Goal: Task Accomplishment & Management: Complete application form

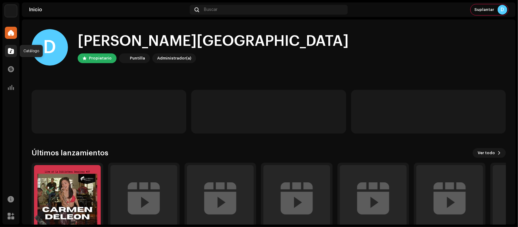
click at [10, 47] on div at bounding box center [11, 51] width 12 height 12
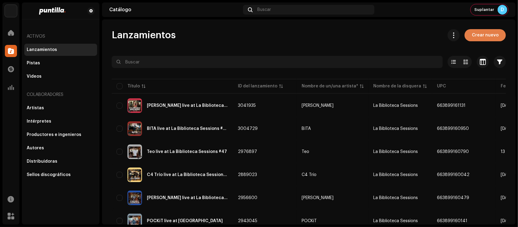
click at [478, 37] on span "Crear nuevo" at bounding box center [485, 35] width 27 height 12
click at [481, 36] on span "Crear nuevo" at bounding box center [485, 35] width 27 height 12
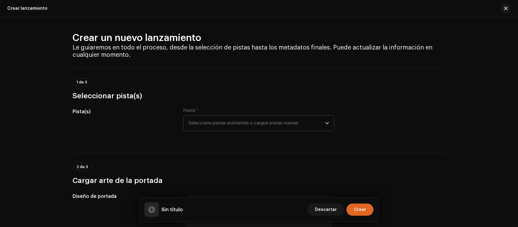
click at [238, 120] on span "Seleccione pistas existentes o cargue pistas nuevas" at bounding box center [256, 123] width 137 height 15
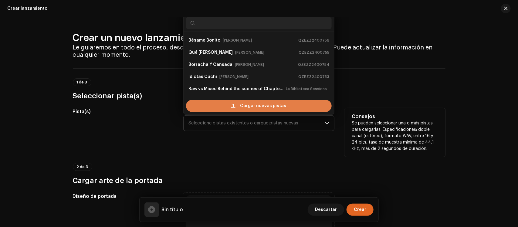
click at [250, 106] on span "Cargar nuevas pistas" at bounding box center [263, 106] width 46 height 12
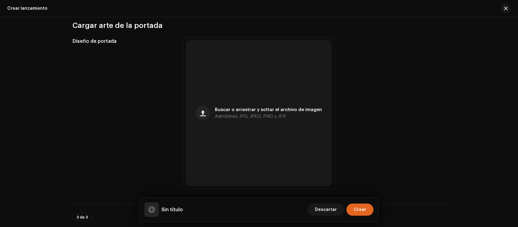
scroll to position [303, 0]
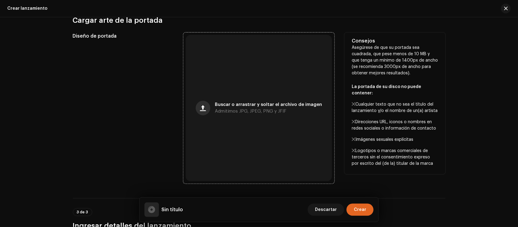
click at [205, 108] on span "button" at bounding box center [203, 108] width 6 height 5
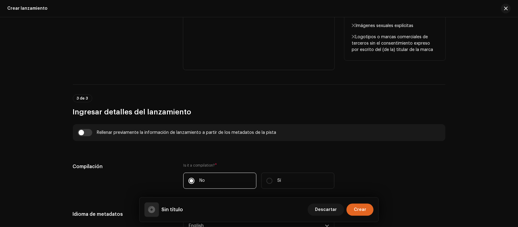
scroll to position [555, 0]
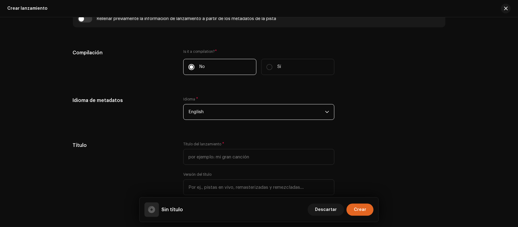
click at [200, 112] on span "English" at bounding box center [256, 111] width 137 height 15
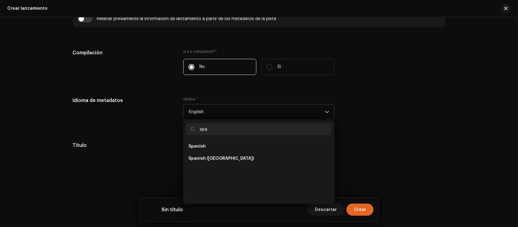
scroll to position [0, 0]
type input "spa"
click at [208, 161] on span "Spanish ([GEOGRAPHIC_DATA])" at bounding box center [221, 158] width 66 height 6
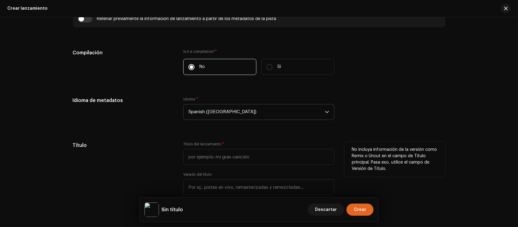
click at [148, 144] on h5 "Título" at bounding box center [123, 145] width 101 height 7
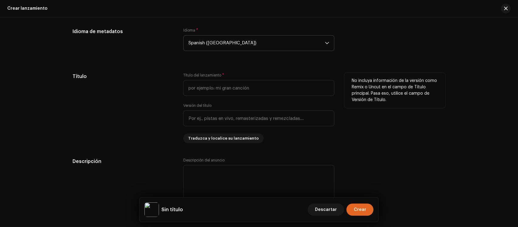
scroll to position [631, 0]
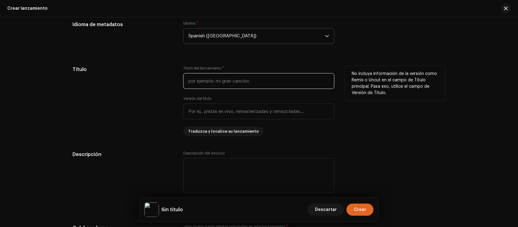
click at [212, 83] on input "text" at bounding box center [258, 81] width 151 height 16
paste input "Cuti Bass live at La Biblioteca Sessions #48"
type input "Cuti Bass live at La Biblioteca Sessions #48"
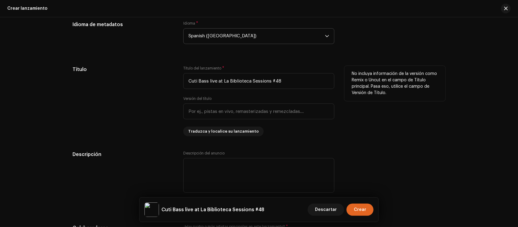
click at [144, 110] on div "Título" at bounding box center [123, 101] width 101 height 70
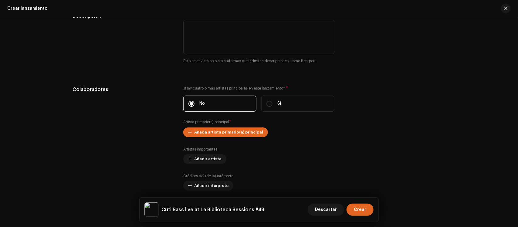
scroll to position [783, 0]
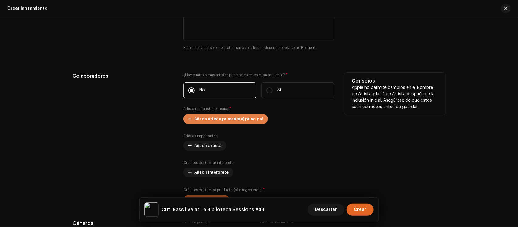
click at [237, 119] on span "Añada artista primario(a) principal" at bounding box center [228, 119] width 69 height 12
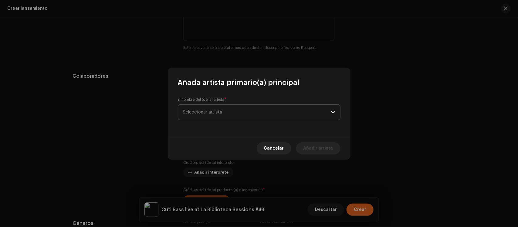
click at [240, 111] on span "Seleccionar artista" at bounding box center [257, 112] width 148 height 15
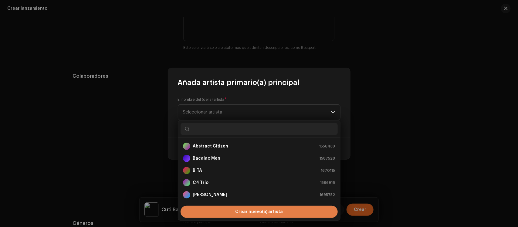
scroll to position [10, 0]
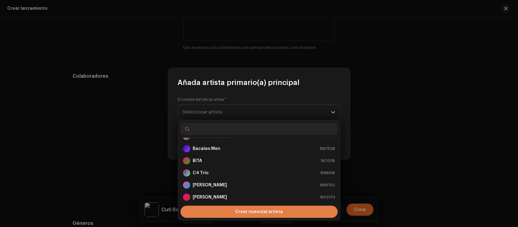
click at [209, 207] on div "Crear nuevo(a) artista" at bounding box center [259, 212] width 157 height 12
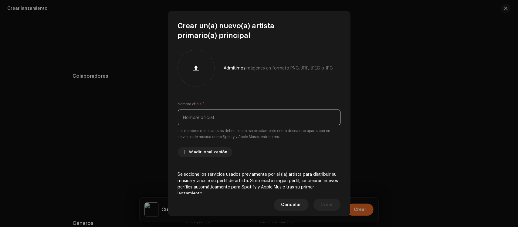
click at [225, 120] on input "text" at bounding box center [259, 118] width 163 height 16
paste input "Cuti Bass"
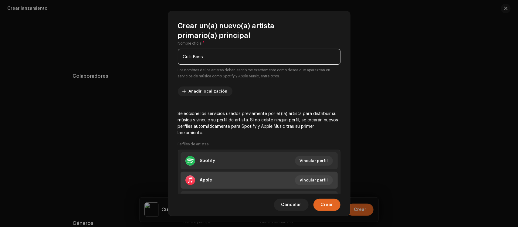
scroll to position [76, 0]
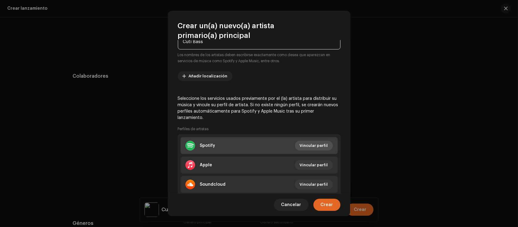
type input "Cuti Bass"
click at [309, 143] on span "Vincular perfil" at bounding box center [314, 146] width 28 height 12
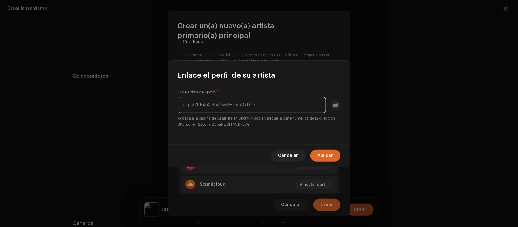
paste input "[URL][DOMAIN_NAME]"
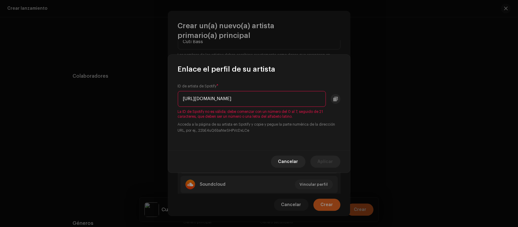
click at [257, 99] on input "[URL][DOMAIN_NAME]" at bounding box center [252, 99] width 148 height 16
click at [251, 99] on input "[URL][DOMAIN_NAME]" at bounding box center [252, 99] width 148 height 16
click at [249, 99] on input "[URL][DOMAIN_NAME]" at bounding box center [252, 99] width 148 height 16
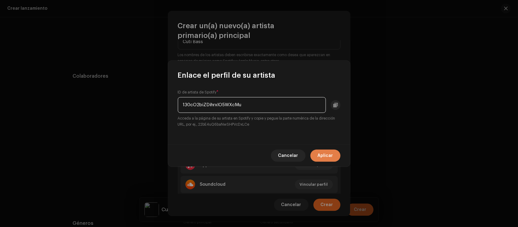
type input "130cO2biZDihrxlO5WXcMu"
click at [321, 155] on span "Aplicar" at bounding box center [325, 156] width 15 height 12
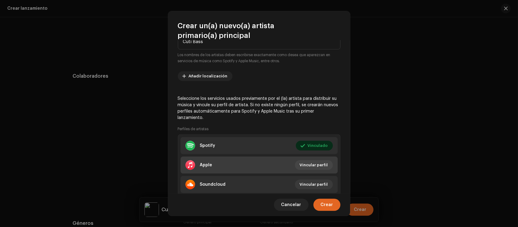
click at [252, 163] on li "Apple Vincular perfil" at bounding box center [259, 165] width 157 height 17
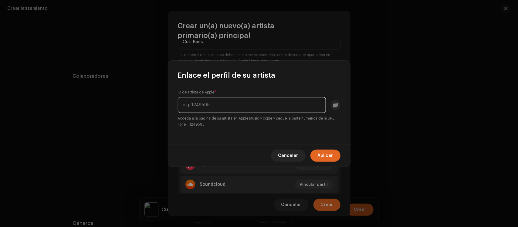
paste input "[URL][DOMAIN_NAME]"
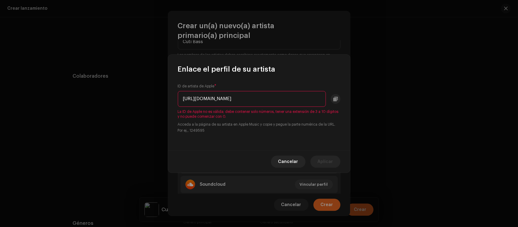
click at [278, 100] on input "[URL][DOMAIN_NAME]" at bounding box center [252, 99] width 148 height 16
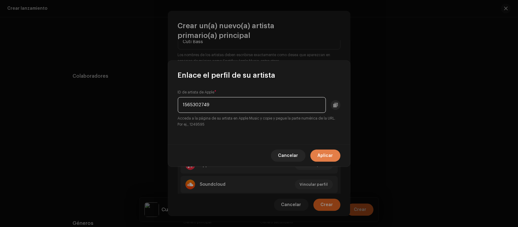
type input "1565302749"
click at [330, 155] on span "Aplicar" at bounding box center [325, 156] width 15 height 12
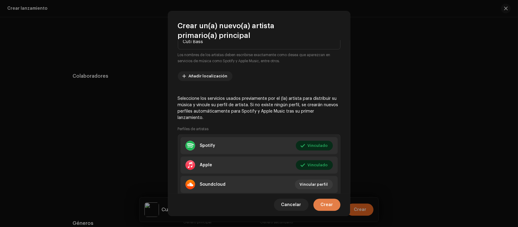
click at [330, 204] on span "Crear" at bounding box center [327, 205] width 12 height 12
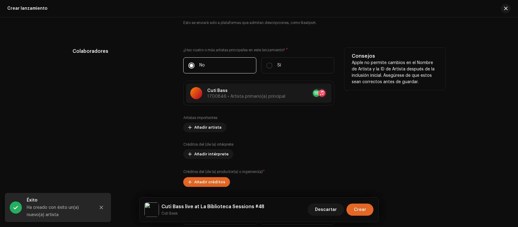
scroll to position [821, 0]
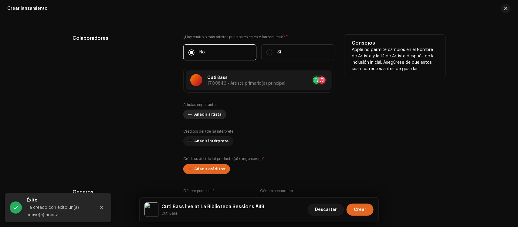
click at [201, 113] on span "Añadir artista" at bounding box center [207, 114] width 27 height 12
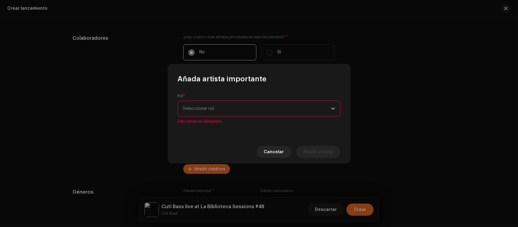
click at [210, 106] on span "Seleccionar rol" at bounding box center [257, 108] width 148 height 15
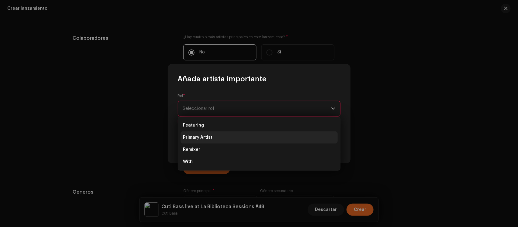
drag, startPoint x: 207, startPoint y: 136, endPoint x: 217, endPoint y: 131, distance: 11.3
click at [208, 136] on span "Primary Artist" at bounding box center [197, 137] width 29 height 6
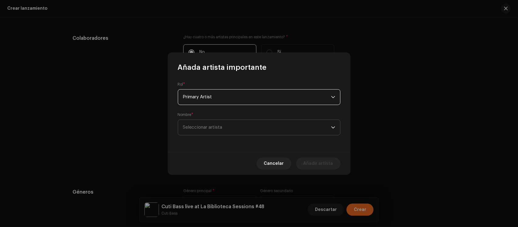
click at [222, 126] on span "Seleccionar artista" at bounding box center [257, 127] width 148 height 15
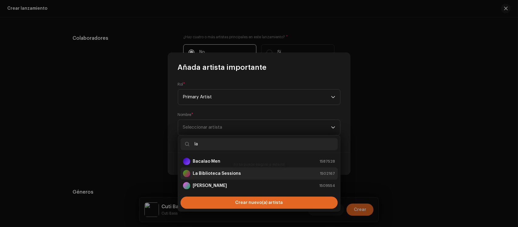
type input "la"
click at [215, 173] on strong "La Biblioteca Sessions" at bounding box center [217, 174] width 48 height 6
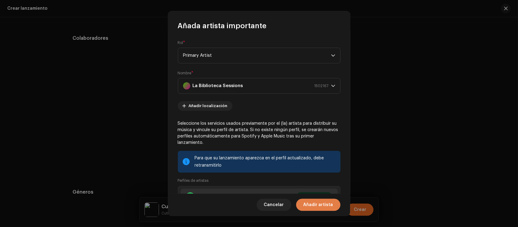
click at [319, 205] on span "Añadir artista" at bounding box center [318, 205] width 30 height 12
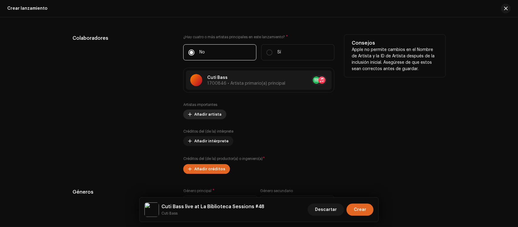
click at [202, 116] on span "Añadir artista" at bounding box center [207, 114] width 27 height 12
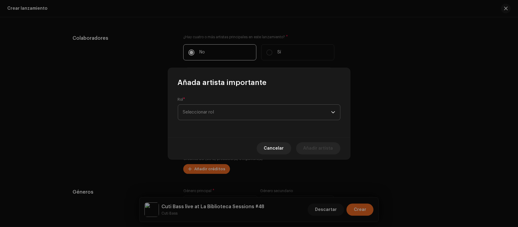
click at [245, 114] on span "Seleccionar rol" at bounding box center [257, 112] width 148 height 15
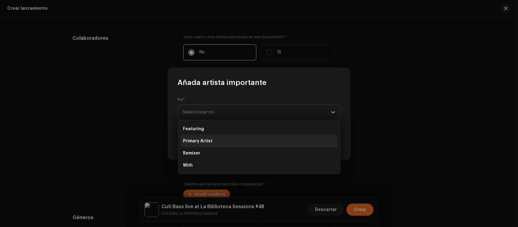
click at [213, 142] on li "Primary Artist" at bounding box center [259, 141] width 157 height 12
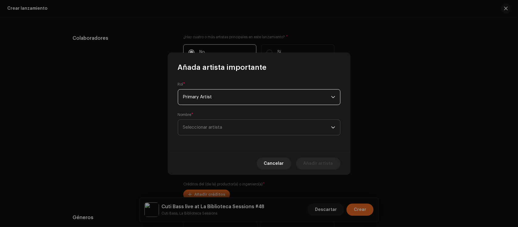
click at [224, 126] on span "Seleccionar artista" at bounding box center [257, 127] width 148 height 15
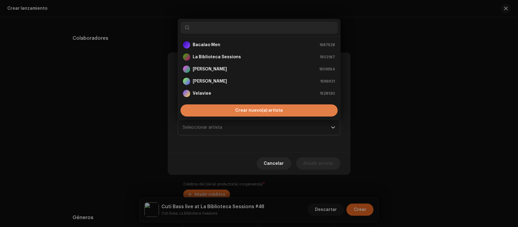
click at [225, 108] on div "Crear nuevo(a) artista" at bounding box center [259, 110] width 157 height 12
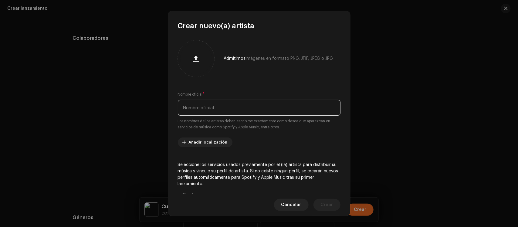
click at [225, 108] on input "text" at bounding box center [259, 108] width 163 height 16
paste input "[PERSON_NAME]"
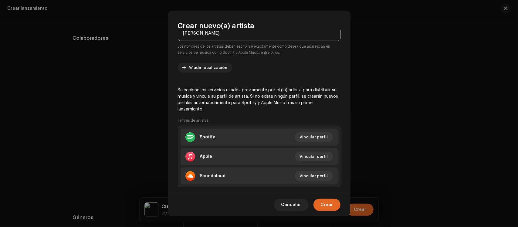
scroll to position [76, 0]
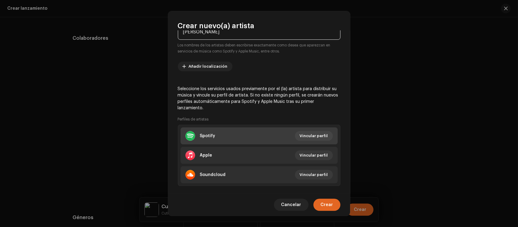
type input "[PERSON_NAME]"
click at [260, 134] on li "Spotify Vincular perfil" at bounding box center [259, 135] width 157 height 17
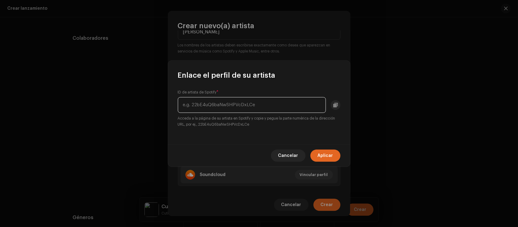
paste input "[URL][DOMAIN_NAME]"
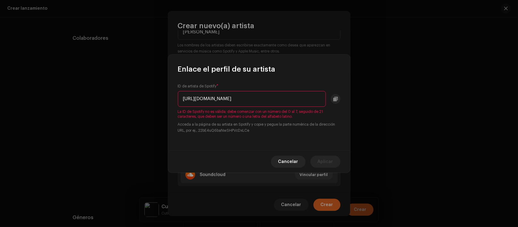
drag, startPoint x: 259, startPoint y: 97, endPoint x: 328, endPoint y: 97, distance: 68.3
click at [328, 97] on div "[URL][DOMAIN_NAME]" at bounding box center [259, 99] width 163 height 16
drag, startPoint x: 249, startPoint y: 100, endPoint x: 110, endPoint y: 95, distance: 139.4
click at [110, 95] on div "Enlace el perfil de su artista ID de artista de Spotify * [URL][DOMAIN_NAME] La…" at bounding box center [259, 113] width 518 height 227
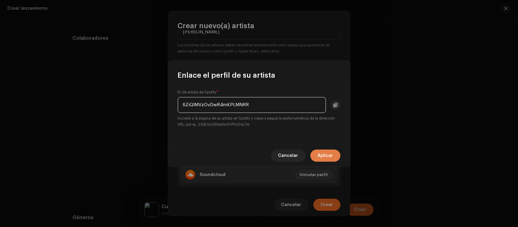
type input "6ZiQIMVzOvDwR4mKPLMNRR"
click at [322, 155] on span "Aplicar" at bounding box center [325, 156] width 15 height 12
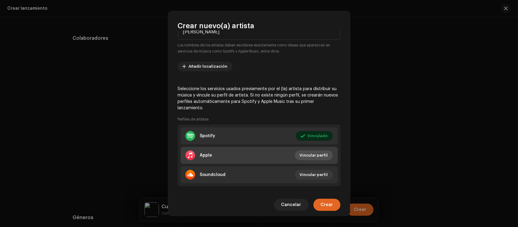
click at [322, 154] on span "Vincular perfil" at bounding box center [314, 155] width 28 height 12
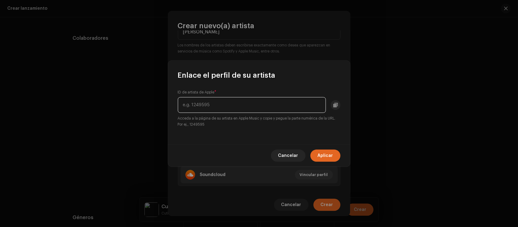
click at [228, 107] on input "text" at bounding box center [252, 105] width 148 height 16
paste input "[URL][DOMAIN_NAME][PERSON_NAME]"
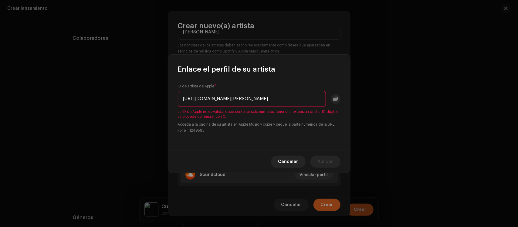
scroll to position [0, 0]
drag, startPoint x: 295, startPoint y: 101, endPoint x: 172, endPoint y: 93, distance: 123.8
click at [172, 93] on div "ID de artista de Apple * [URL][DOMAIN_NAME][PERSON_NAME] La ID de Apple no es v…" at bounding box center [259, 112] width 182 height 76
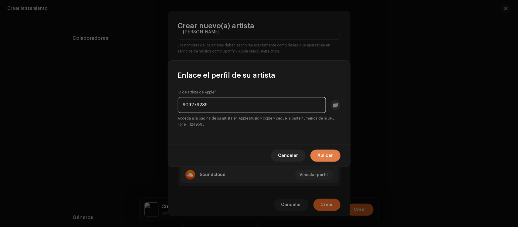
type input "909279239"
click at [326, 153] on span "Aplicar" at bounding box center [325, 156] width 15 height 12
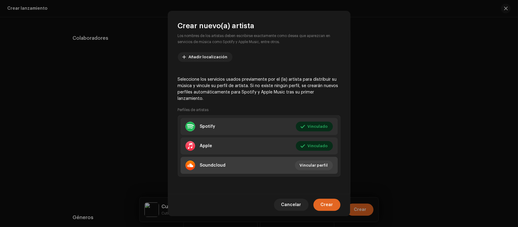
scroll to position [86, 0]
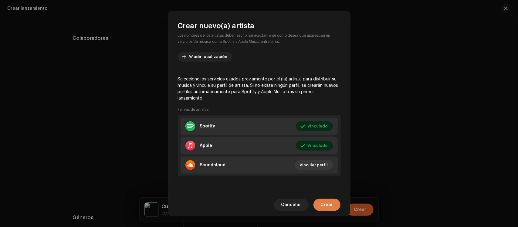
click at [327, 208] on span "Crear" at bounding box center [327, 205] width 12 height 12
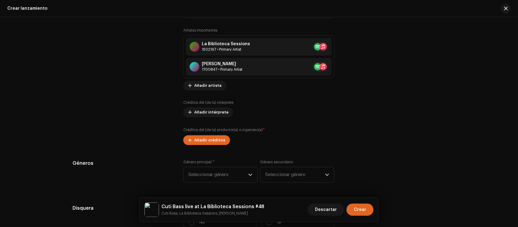
scroll to position [897, 0]
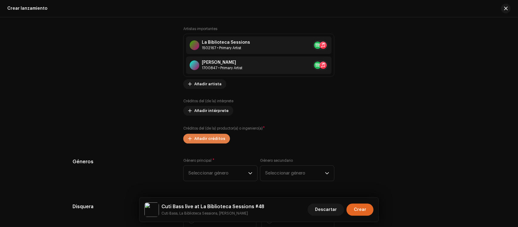
click at [220, 140] on span "Añadir créditos" at bounding box center [209, 139] width 31 height 12
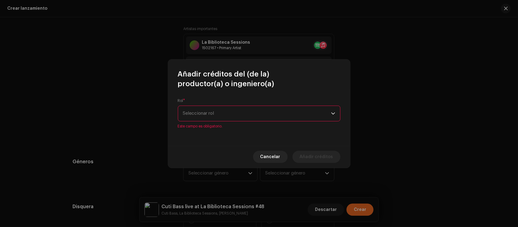
click at [220, 115] on p-select "Seleccionar rol" at bounding box center [259, 114] width 163 height 16
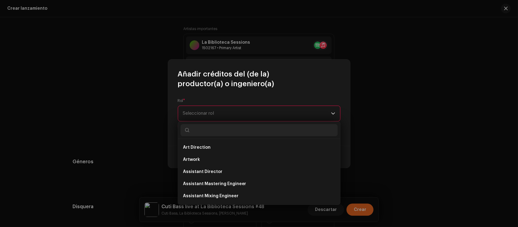
click at [220, 113] on span "Seleccionar rol" at bounding box center [257, 113] width 148 height 15
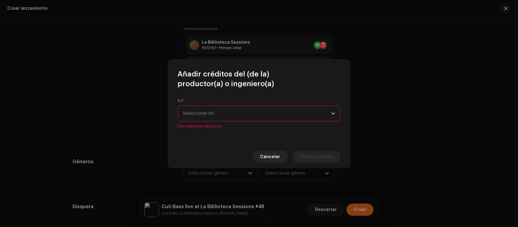
click at [220, 113] on span "Seleccionar rol" at bounding box center [257, 113] width 148 height 15
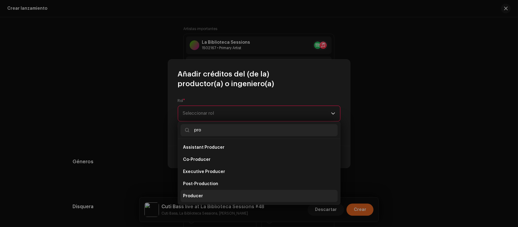
type input "pro"
click at [187, 197] on span "Producer" at bounding box center [193, 196] width 20 height 6
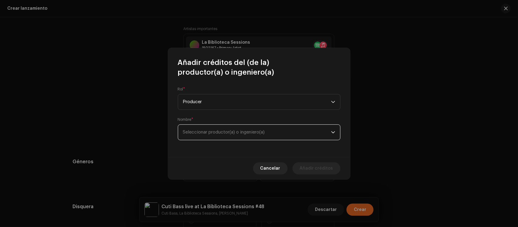
click at [224, 135] on span "Seleccionar productor(a) o ingeniero(a)" at bounding box center [257, 132] width 148 height 15
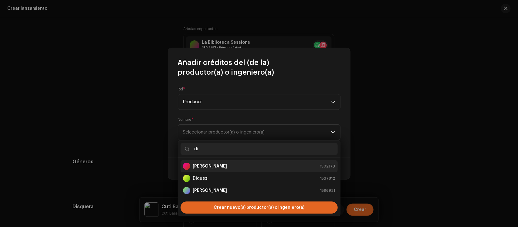
type input "di"
click at [225, 160] on li "[PERSON_NAME] 1502173" at bounding box center [259, 166] width 157 height 12
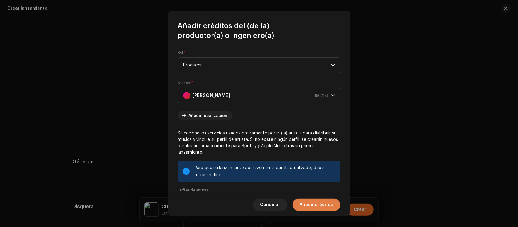
click at [313, 202] on span "Añadir créditos" at bounding box center [316, 205] width 33 height 12
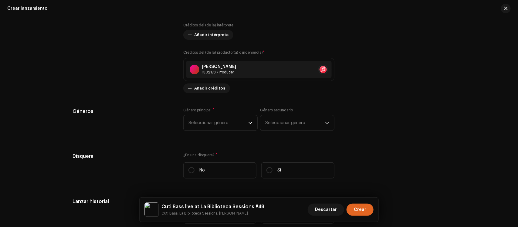
scroll to position [1011, 0]
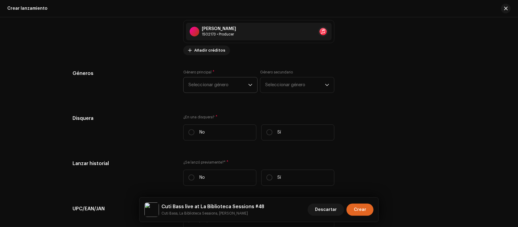
click at [242, 84] on span "Seleccionar género" at bounding box center [218, 84] width 60 height 15
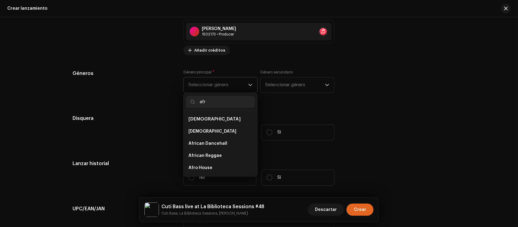
type input "afro"
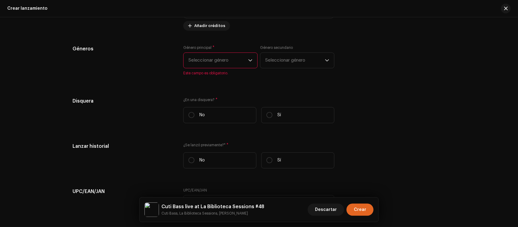
scroll to position [1049, 0]
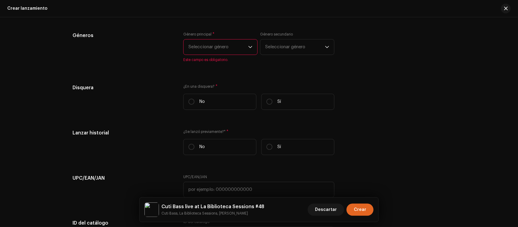
click at [237, 51] on span "Seleccionar género" at bounding box center [218, 46] width 60 height 15
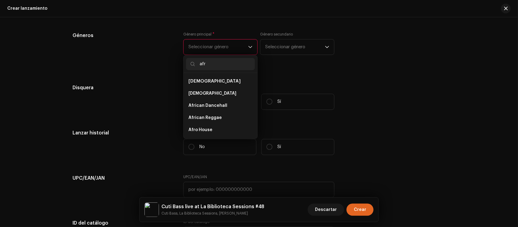
type input "afro"
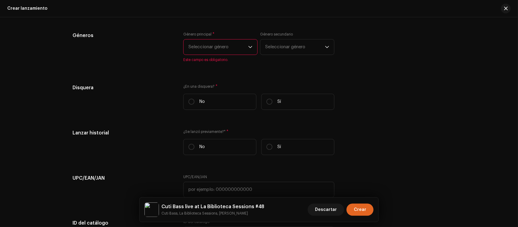
scroll to position [1011, 0]
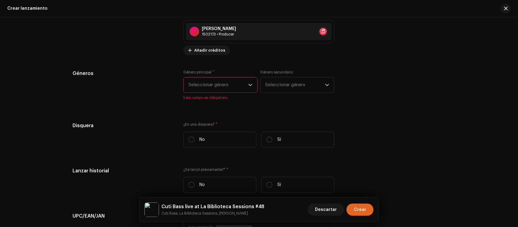
click at [221, 90] on span "Seleccionar género" at bounding box center [218, 84] width 60 height 15
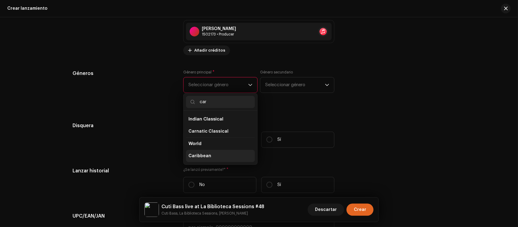
type input "car"
click at [221, 158] on li "Caribbean" at bounding box center [220, 156] width 69 height 12
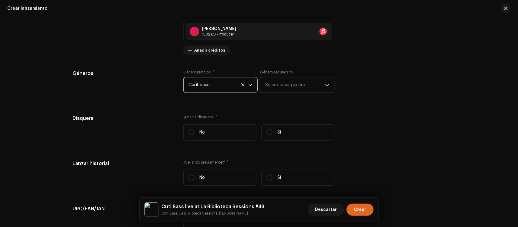
click at [312, 83] on span "Seleccionar género" at bounding box center [295, 84] width 60 height 15
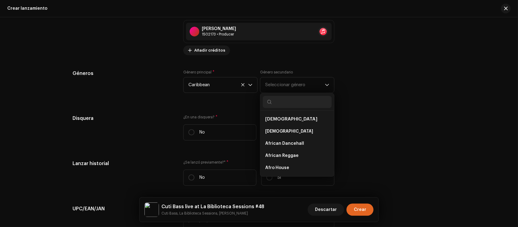
click at [370, 78] on div "Géneros Género principal * Caribbean Género secundario Seleccionar género Afric…" at bounding box center [259, 85] width 373 height 30
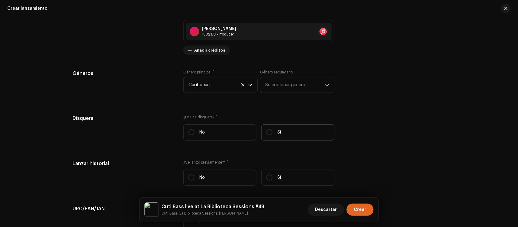
click at [264, 134] on label "Sí" at bounding box center [297, 132] width 73 height 16
click at [266, 134] on input "Sí" at bounding box center [269, 132] width 6 height 6
radio input "true"
click at [240, 161] on span "Seleccionar disquera" at bounding box center [256, 162] width 137 height 15
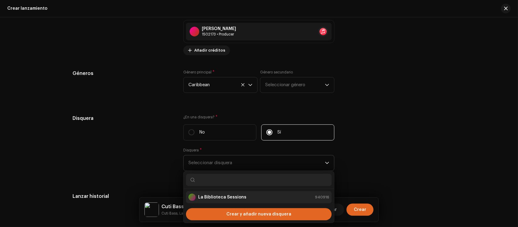
drag, startPoint x: 232, startPoint y: 197, endPoint x: 231, endPoint y: 169, distance: 28.5
click at [231, 196] on strong "La Biblioteca Sessions" at bounding box center [222, 197] width 48 height 6
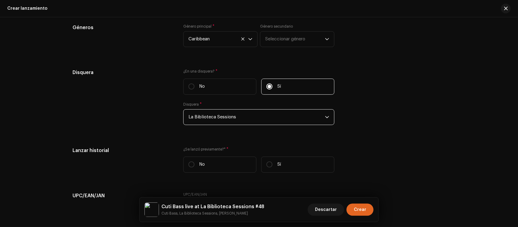
scroll to position [1124, 0]
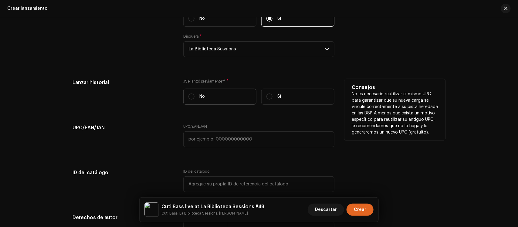
click at [217, 91] on label "No" at bounding box center [219, 97] width 73 height 16
click at [194, 93] on input "No" at bounding box center [191, 96] width 6 height 6
radio input "true"
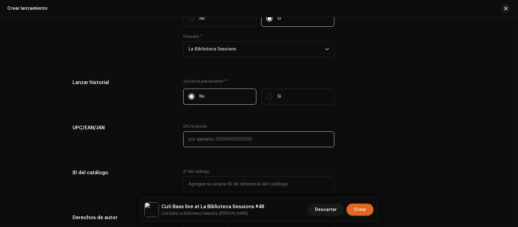
click at [220, 140] on input "text" at bounding box center [258, 139] width 151 height 16
paste input "663899161483"
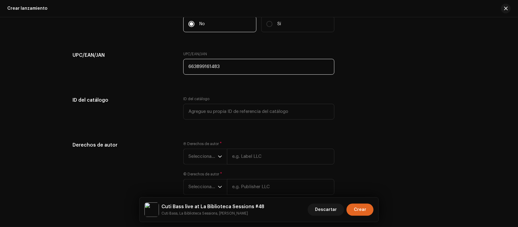
scroll to position [1231, 0]
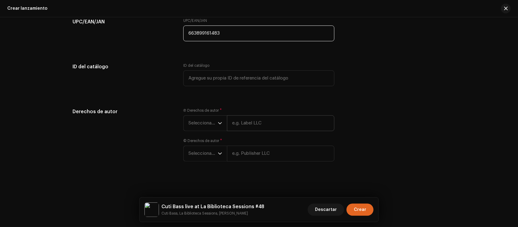
type input "663899161483"
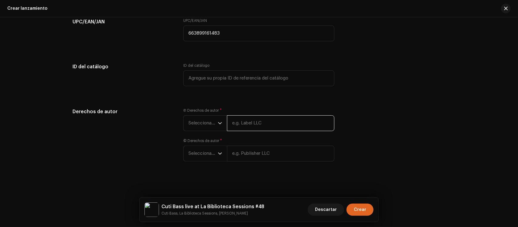
click at [262, 118] on input "text" at bounding box center [280, 123] width 107 height 16
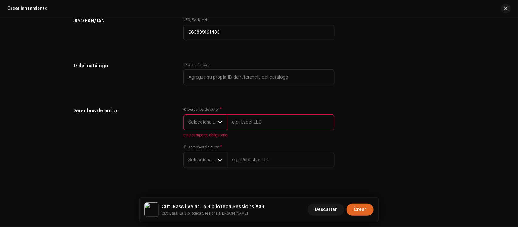
click at [249, 127] on input "text" at bounding box center [280, 122] width 107 height 16
type input "La Biblioteca Sessions under exclusive license to Puntilla"
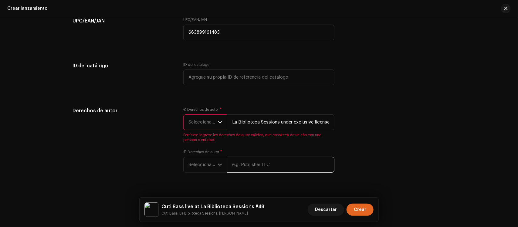
click at [259, 163] on input "text" at bounding box center [280, 165] width 107 height 16
type input "La Biblioteca Sessions under exclusive license to Puntilla"
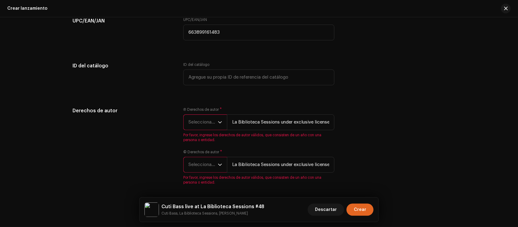
click at [205, 121] on span "Seleccionar año" at bounding box center [202, 122] width 29 height 15
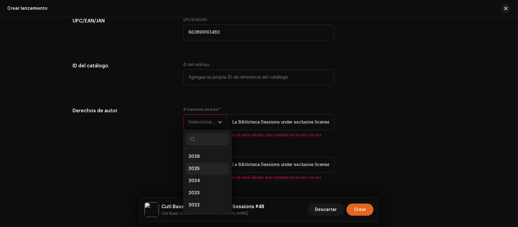
click at [204, 167] on li "2025" at bounding box center [207, 169] width 43 height 12
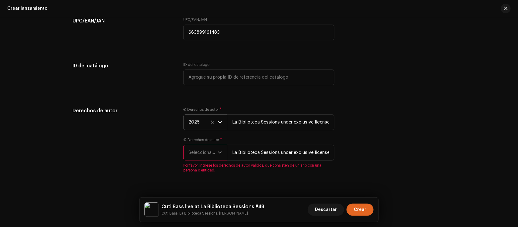
click at [208, 155] on span "Seleccionar año" at bounding box center [202, 152] width 29 height 15
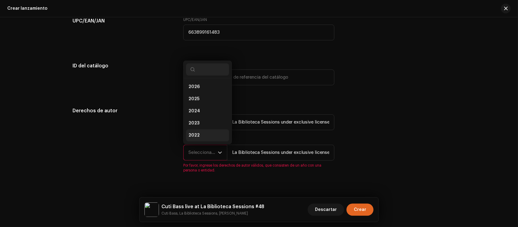
scroll to position [10, 0]
click at [210, 91] on li "2025" at bounding box center [207, 89] width 43 height 12
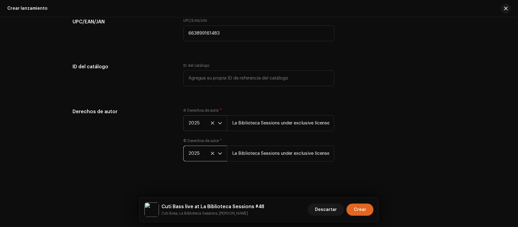
click at [418, 155] on div "Derechos de autor Ⓟ Derechos de autor * 2025 La Biblioteca Sessions under exclu…" at bounding box center [259, 138] width 373 height 61
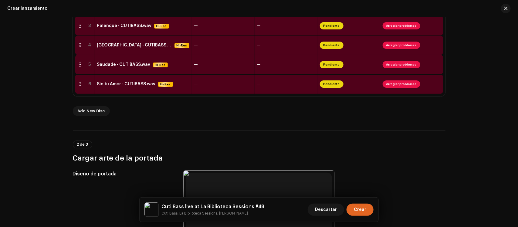
scroll to position [131, 0]
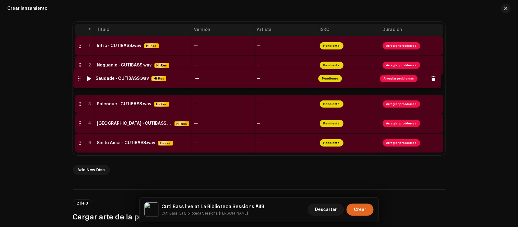
drag, startPoint x: 79, startPoint y: 123, endPoint x: 78, endPoint y: 78, distance: 44.9
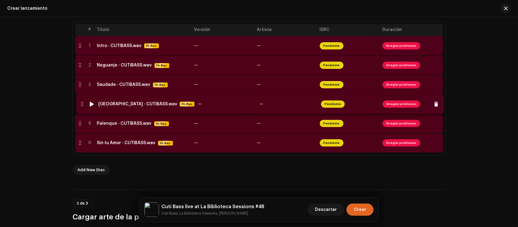
drag, startPoint x: 79, startPoint y: 118, endPoint x: 81, endPoint y: 106, distance: 12.9
click at [141, 49] on td "Intro - CUTIBASS.wav Hi-Res" at bounding box center [143, 45] width 97 height 19
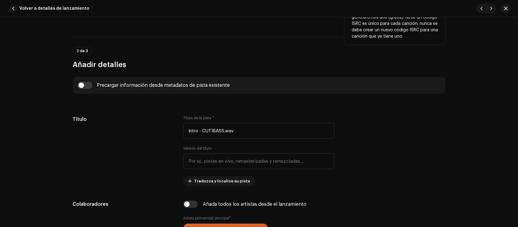
scroll to position [190, 0]
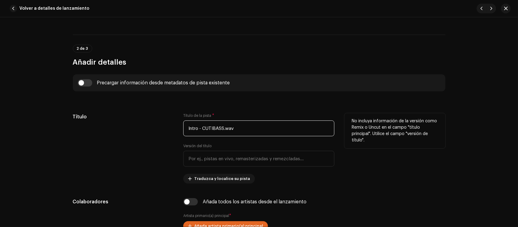
click at [239, 131] on input "Intro - CUTIBASS.wav" at bounding box center [258, 128] width 151 height 16
paste input "text"
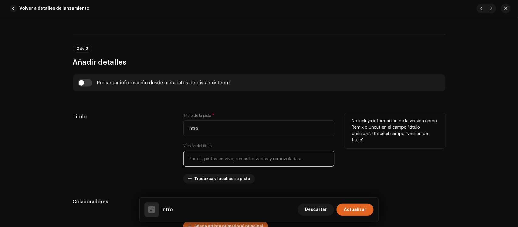
type input "Intro"
click at [207, 161] on input "text" at bounding box center [258, 159] width 151 height 16
type input "Live"
click at [142, 160] on div "Título" at bounding box center [123, 148] width 101 height 70
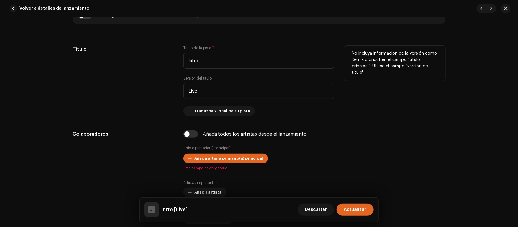
scroll to position [265, 0]
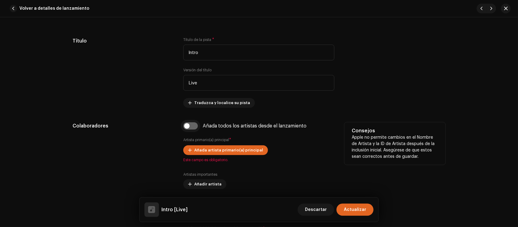
click at [190, 126] on input "checkbox" at bounding box center [190, 125] width 15 height 7
checkbox input "true"
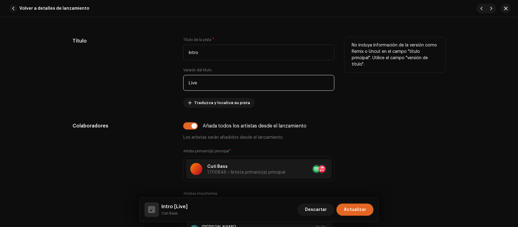
click at [211, 82] on input "Live" at bounding box center [258, 83] width 151 height 16
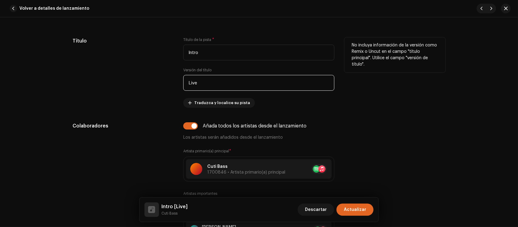
click at [218, 84] on input "Live" at bounding box center [258, 83] width 151 height 16
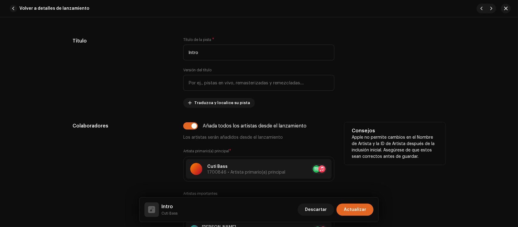
click at [150, 179] on div "Colaboradores" at bounding box center [123, 227] width 101 height 211
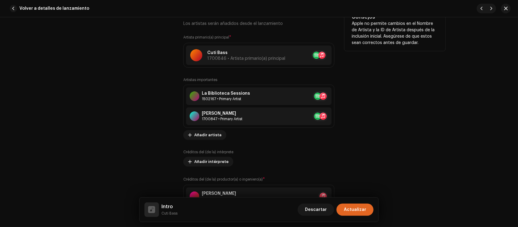
scroll to position [493, 0]
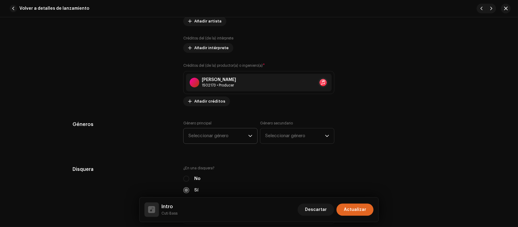
click at [213, 139] on span "Seleccionar género" at bounding box center [218, 135] width 60 height 15
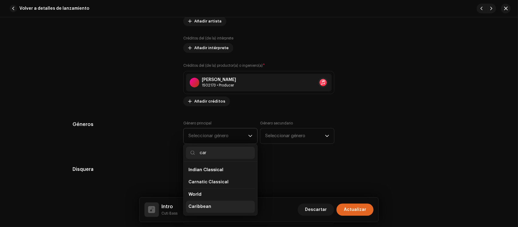
type input "car"
click at [198, 206] on span "Caribbean" at bounding box center [199, 207] width 23 height 6
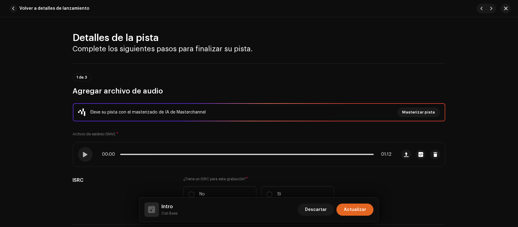
scroll to position [114, 0]
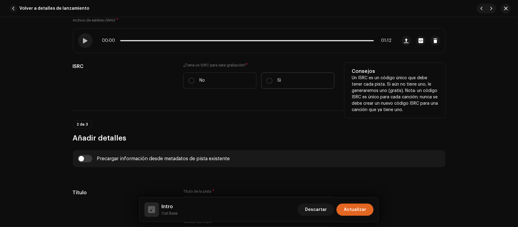
click at [279, 84] on label "Sí" at bounding box center [297, 81] width 73 height 16
click at [272, 84] on input "Sí" at bounding box center [269, 81] width 6 height 6
radio input "true"
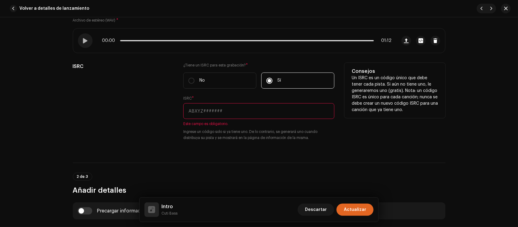
click at [224, 111] on input "text" at bounding box center [258, 111] width 151 height 16
click at [215, 113] on input "text" at bounding box center [258, 111] width 151 height 16
paste input "QZEZZ2400782"
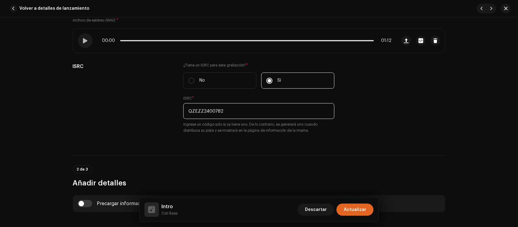
type input "QZEZZ2400782"
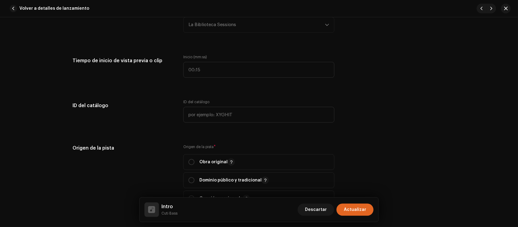
scroll to position [796, 0]
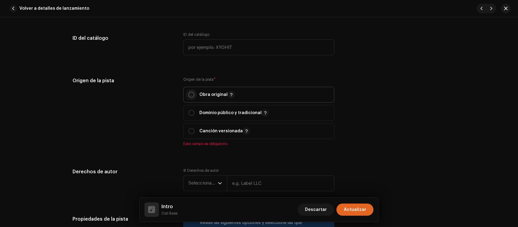
click at [191, 93] on input "radio" at bounding box center [191, 95] width 6 height 6
radio input "true"
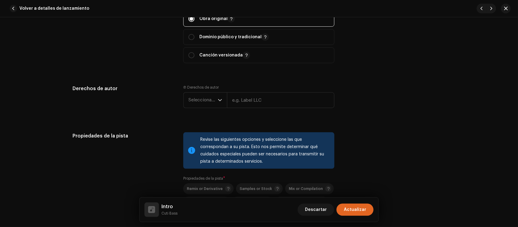
scroll to position [948, 0]
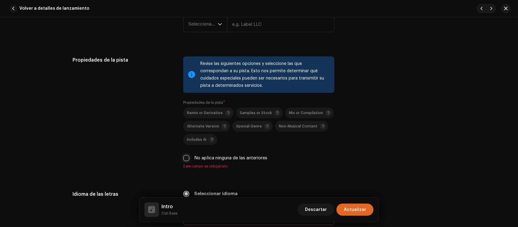
click at [187, 158] on input "No aplica ninguna de las anteriores" at bounding box center [186, 158] width 6 height 6
checkbox input "true"
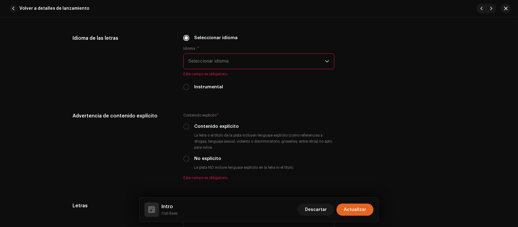
scroll to position [1100, 0]
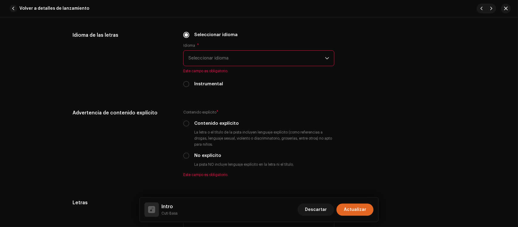
click at [194, 54] on span "Seleccionar idioma" at bounding box center [256, 58] width 137 height 15
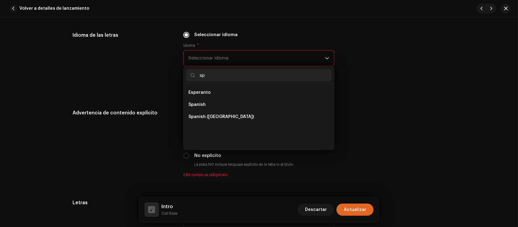
scroll to position [0, 0]
type input "spa"
click at [209, 103] on span "Spanish ([GEOGRAPHIC_DATA])" at bounding box center [221, 105] width 66 height 6
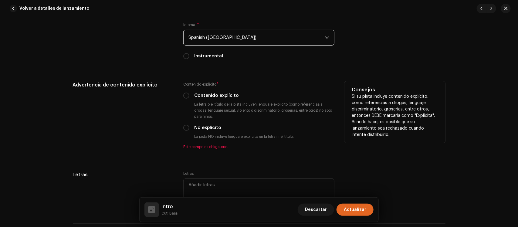
scroll to position [1138, 0]
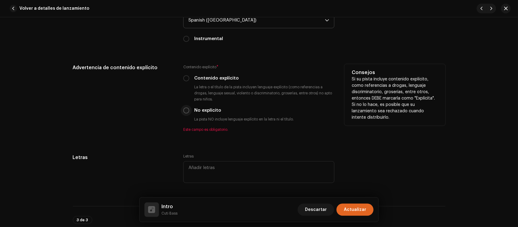
click at [186, 108] on input "No explícito" at bounding box center [186, 110] width 6 height 6
radio input "true"
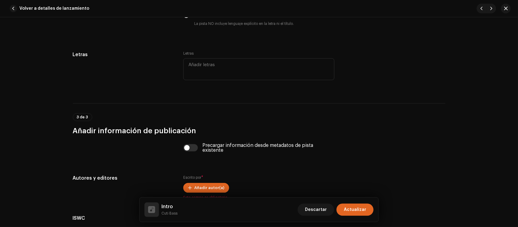
scroll to position [1252, 0]
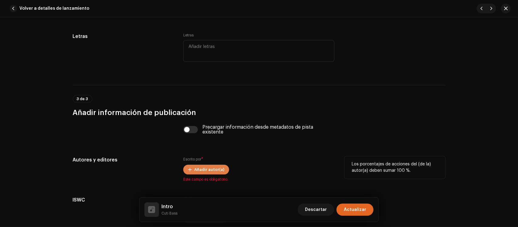
click at [201, 168] on span "Añadir autor(a)" at bounding box center [209, 170] width 30 height 12
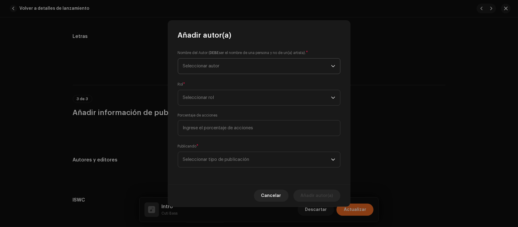
click at [227, 67] on span "Seleccionar autor" at bounding box center [257, 66] width 148 height 15
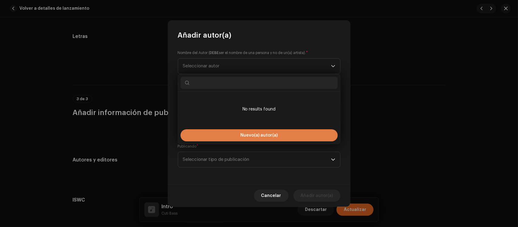
click at [236, 138] on button "Nuevo(a) autor(a)" at bounding box center [259, 135] width 157 height 12
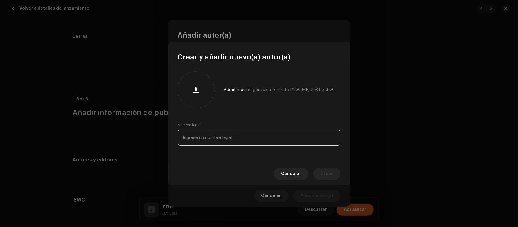
click at [236, 138] on input "text" at bounding box center [259, 138] width 163 height 16
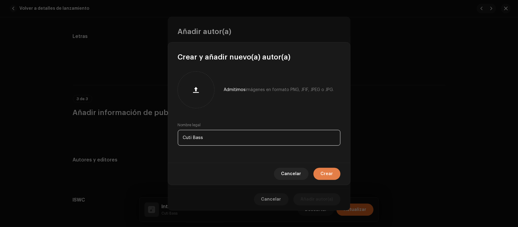
type input "Cuti Bass"
click at [331, 177] on span "Crear" at bounding box center [327, 174] width 12 height 12
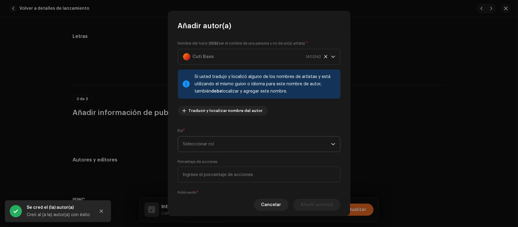
click at [235, 143] on span "Seleccionar rol" at bounding box center [257, 144] width 148 height 15
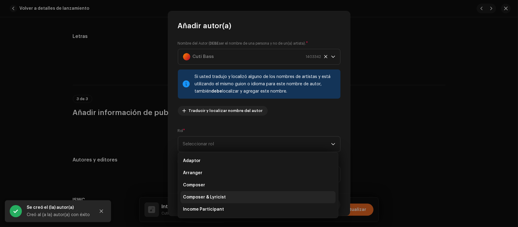
click at [217, 194] on span "Composer & Lyricist" at bounding box center [204, 197] width 43 height 6
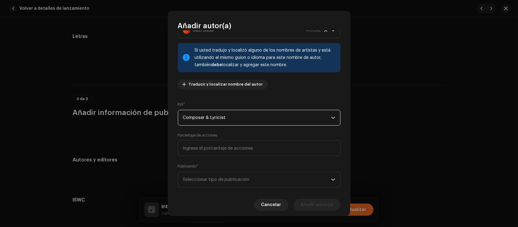
scroll to position [37, 0]
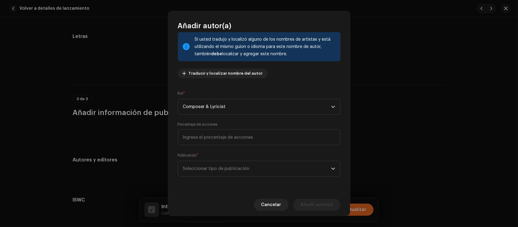
click at [234, 172] on span "Seleccionar tipo de publicación" at bounding box center [257, 168] width 148 height 15
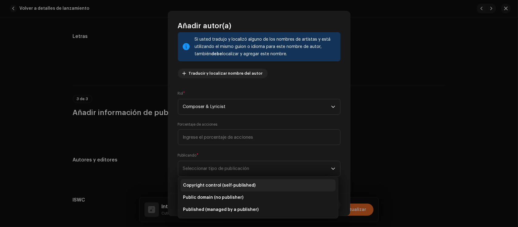
click at [230, 186] on span "Copyright control (self-published)" at bounding box center [219, 185] width 73 height 6
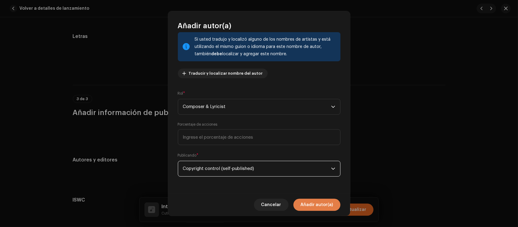
click at [330, 203] on span "Añadir autor(a)" at bounding box center [317, 205] width 32 height 12
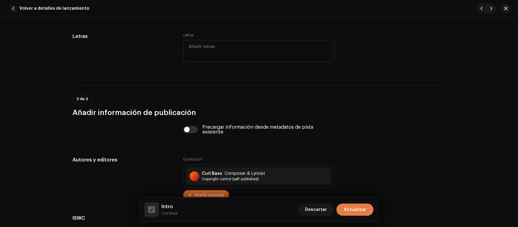
click at [368, 209] on button "Actualizar" at bounding box center [354, 210] width 37 height 12
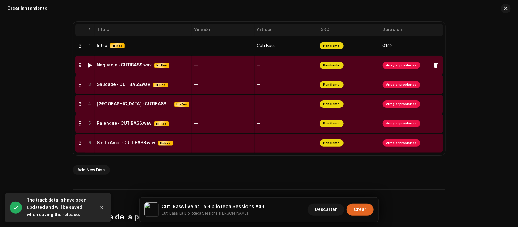
click at [130, 67] on div "Neguanje - CUTIBASS.wav" at bounding box center [124, 65] width 55 height 5
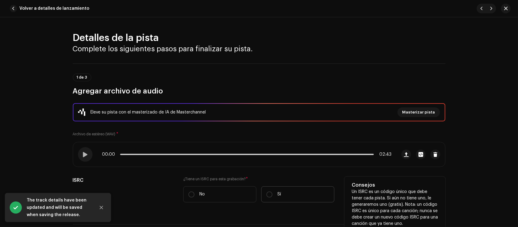
click at [292, 197] on label "Sí" at bounding box center [297, 194] width 73 height 16
click at [272, 197] on input "Sí" at bounding box center [269, 194] width 6 height 6
radio input "true"
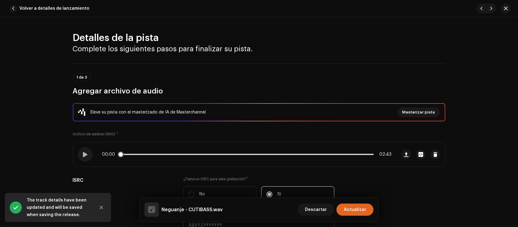
scroll to position [114, 0]
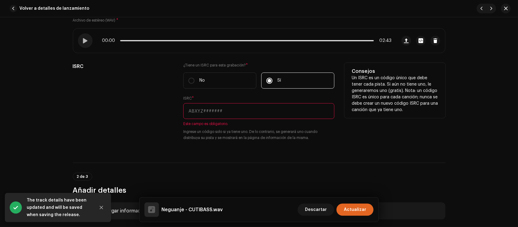
click at [225, 115] on input "text" at bounding box center [258, 111] width 151 height 16
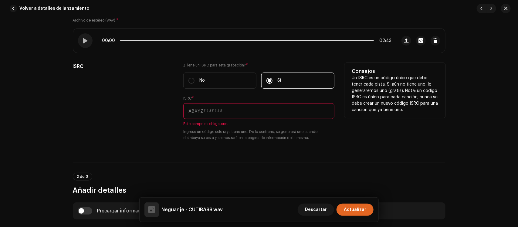
paste input "QZEZZ2400783"
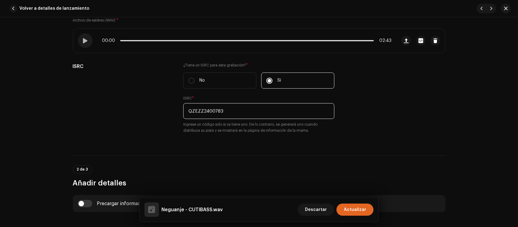
type input "QZEZZ2400783"
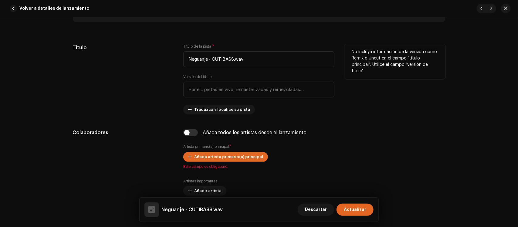
scroll to position [303, 0]
drag, startPoint x: 251, startPoint y: 59, endPoint x: 208, endPoint y: 69, distance: 44.3
click at [208, 69] on div "Título de la pista * Neguanje - CUTIBASS.wav Versión del título Traduzca y loca…" at bounding box center [258, 79] width 151 height 70
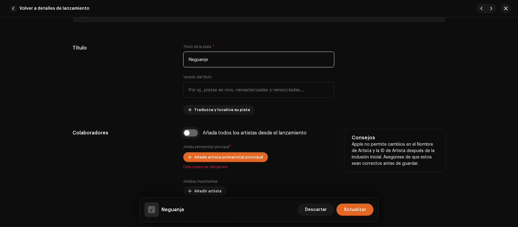
type input "Neguanje"
click at [195, 133] on input "checkbox" at bounding box center [190, 132] width 15 height 7
checkbox input "true"
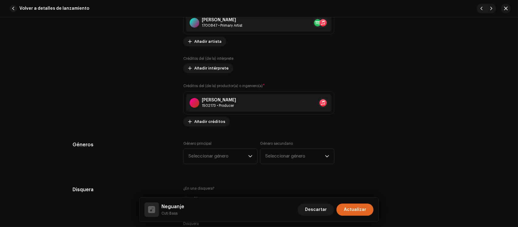
scroll to position [607, 0]
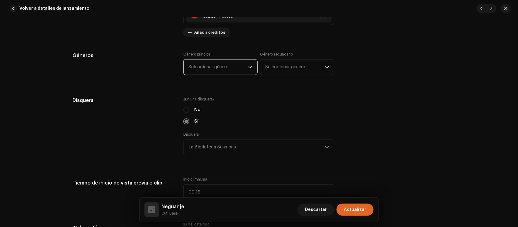
click at [218, 71] on span "Seleccionar género" at bounding box center [218, 66] width 60 height 15
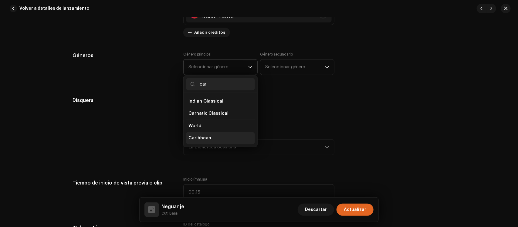
type input "car"
click at [204, 138] on span "Caribbean" at bounding box center [199, 138] width 23 height 6
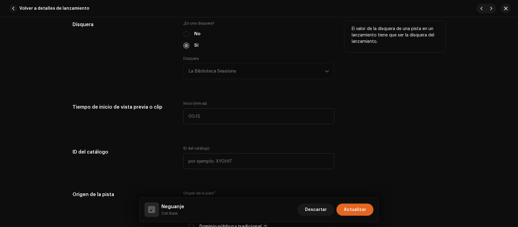
scroll to position [796, 0]
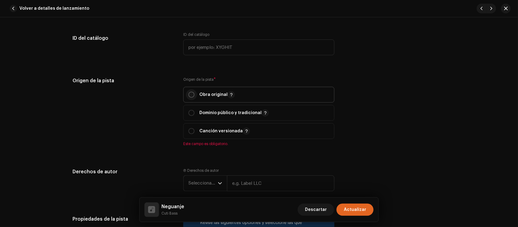
click at [193, 93] on input "radio" at bounding box center [191, 95] width 6 height 6
radio input "true"
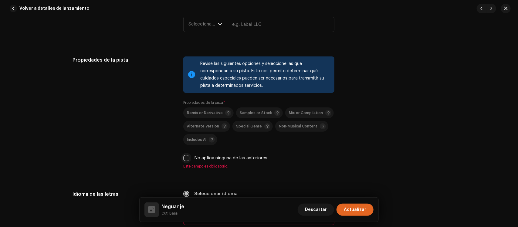
click at [185, 160] on input "No aplica ninguna de las anteriores" at bounding box center [186, 158] width 6 height 6
checkbox input "true"
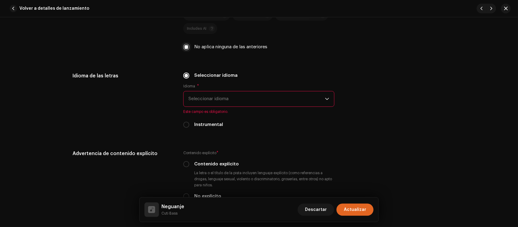
scroll to position [1062, 0]
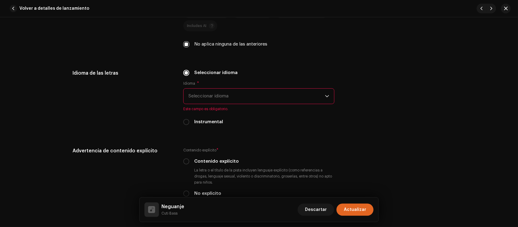
click at [201, 100] on span "Seleccionar idioma" at bounding box center [256, 96] width 137 height 15
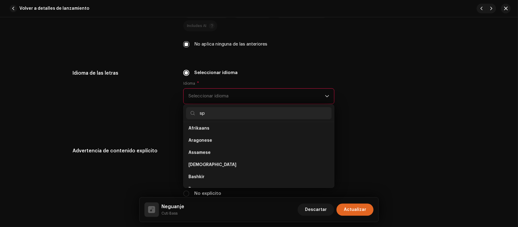
scroll to position [0, 0]
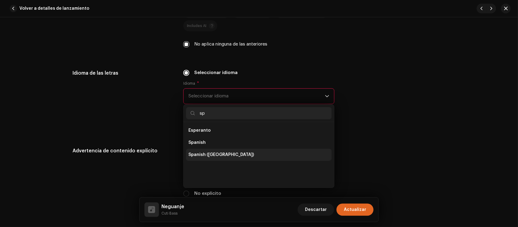
type input "sp"
click at [203, 156] on span "Spanish ([GEOGRAPHIC_DATA])" at bounding box center [221, 155] width 66 height 6
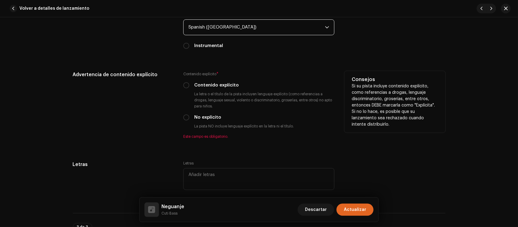
scroll to position [1138, 0]
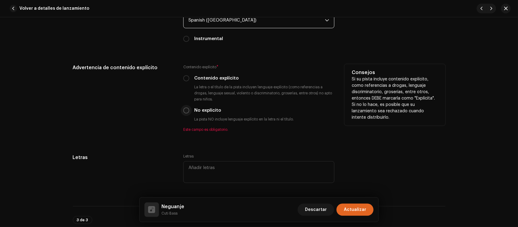
click at [184, 110] on input "No explícito" at bounding box center [186, 110] width 6 height 6
radio input "true"
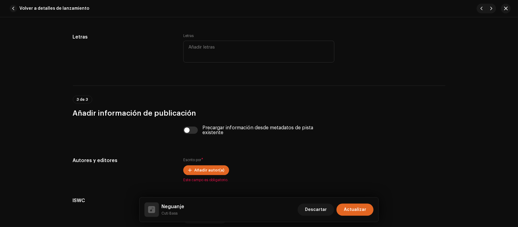
scroll to position [1252, 0]
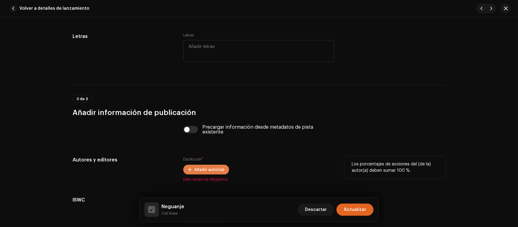
click at [198, 166] on span "Añadir autor(a)" at bounding box center [209, 170] width 30 height 12
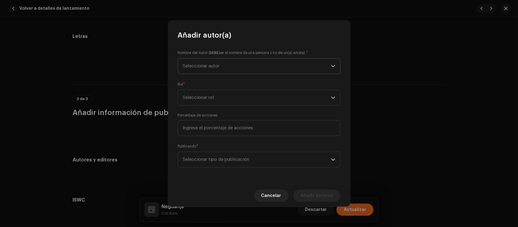
click at [253, 63] on span "Seleccionar autor" at bounding box center [257, 66] width 148 height 15
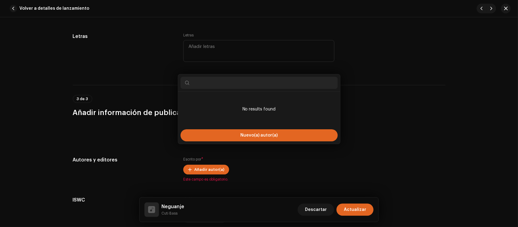
click at [125, 119] on div "Añadir autor(a) Nombre del Autor ( DEBE ser el nombre de una persona y no de un…" at bounding box center [259, 113] width 518 height 227
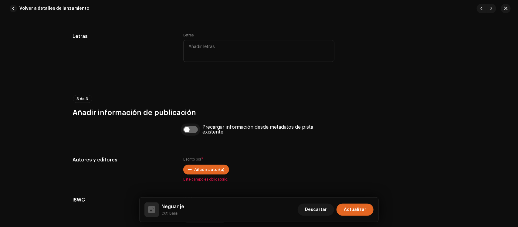
click at [184, 126] on input "checkbox" at bounding box center [190, 129] width 15 height 7
checkbox input "true"
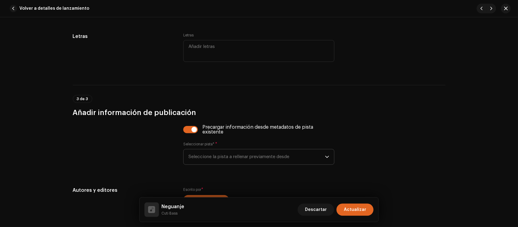
click at [203, 153] on span "Seleccione la pista a rellenar previamente desde" at bounding box center [256, 156] width 137 height 15
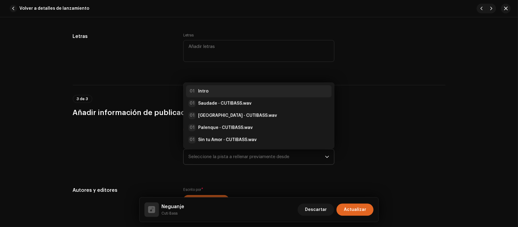
click at [217, 90] on div "01 Intro" at bounding box center [258, 91] width 141 height 7
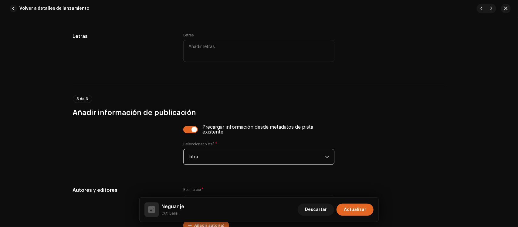
click at [357, 209] on span "Actualizar" at bounding box center [355, 210] width 22 height 12
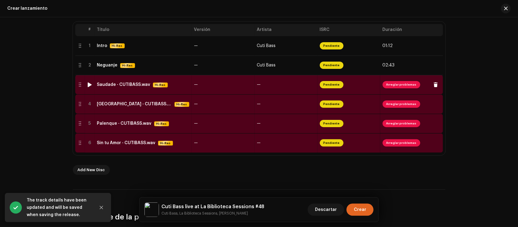
click at [140, 84] on div "Saudade - CUTIBASS.wav" at bounding box center [123, 84] width 53 height 5
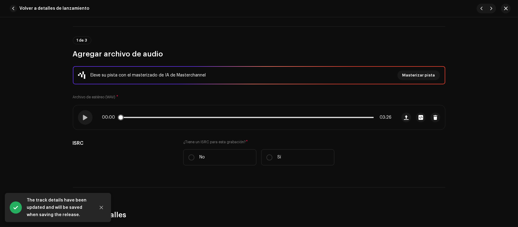
scroll to position [114, 0]
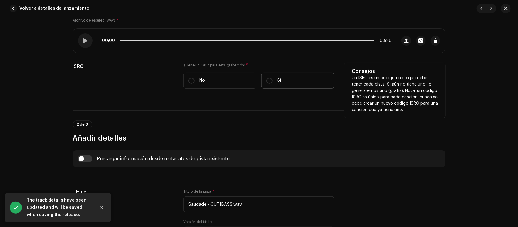
click at [268, 75] on label "Sí" at bounding box center [297, 81] width 73 height 16
click at [268, 78] on input "Sí" at bounding box center [269, 81] width 6 height 6
radio input "true"
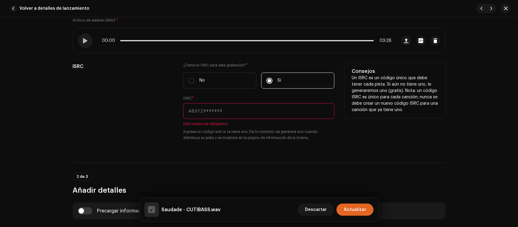
click at [206, 108] on input "text" at bounding box center [258, 111] width 151 height 16
paste input "QZEZZ2400784"
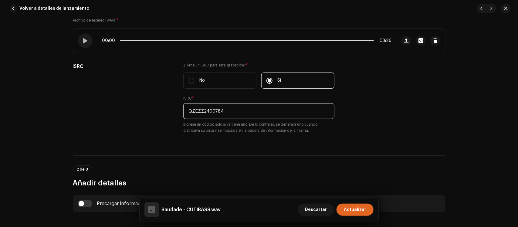
type input "QZEZZ2400784"
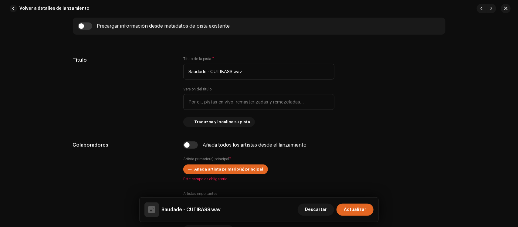
scroll to position [303, 0]
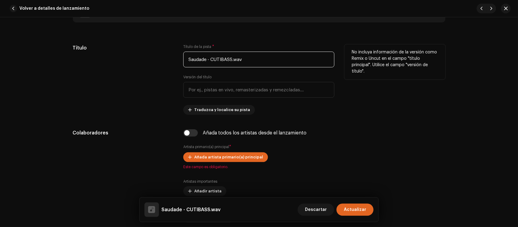
drag, startPoint x: 257, startPoint y: 56, endPoint x: 204, endPoint y: 58, distance: 53.4
click at [204, 57] on input "Saudade - CUTIBASS.wav" at bounding box center [258, 60] width 151 height 16
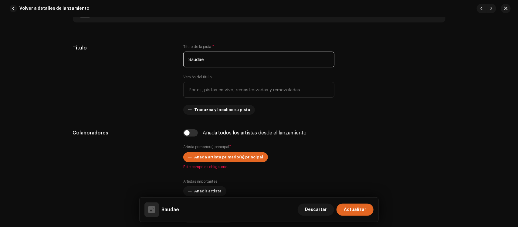
type input "Saudade - CUTIBASS.wav"
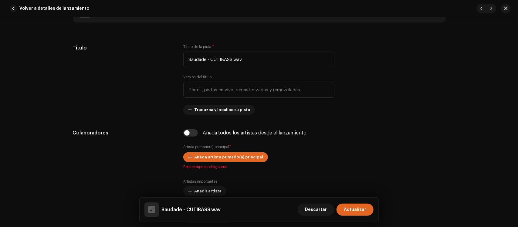
scroll to position [310, 0]
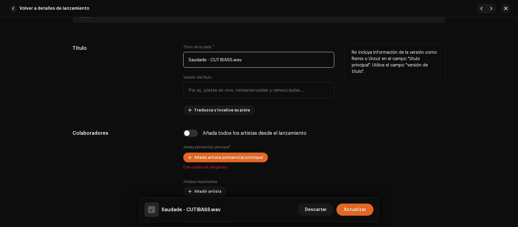
drag, startPoint x: 246, startPoint y: 58, endPoint x: 203, endPoint y: 58, distance: 42.8
click at [206, 58] on input "Saudade - CUTIBASS.wav" at bounding box center [258, 60] width 151 height 16
type input "Saudade"
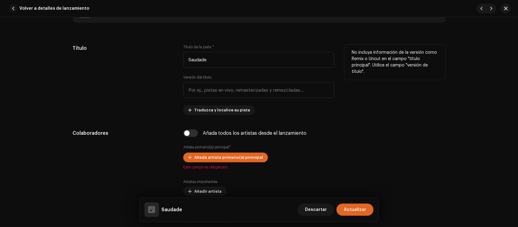
click at [152, 101] on div "Título" at bounding box center [123, 80] width 101 height 70
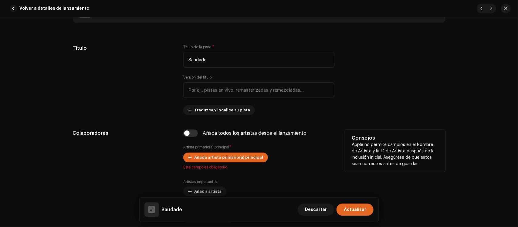
scroll to position [348, 0]
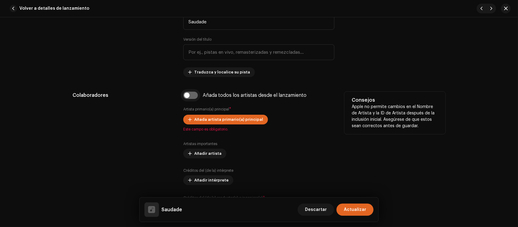
click at [187, 97] on input "checkbox" at bounding box center [190, 95] width 15 height 7
checkbox input "true"
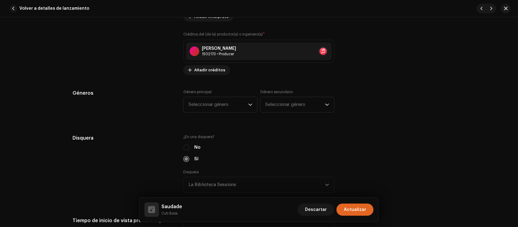
scroll to position [576, 0]
click at [192, 101] on span "Seleccionar género" at bounding box center [218, 105] width 60 height 15
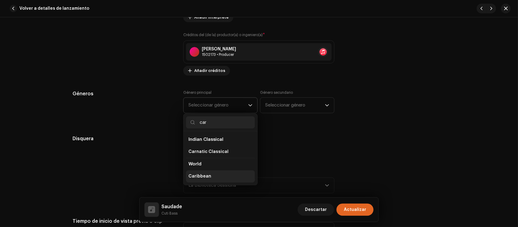
type input "car"
click at [201, 176] on span "Caribbean" at bounding box center [199, 176] width 23 height 6
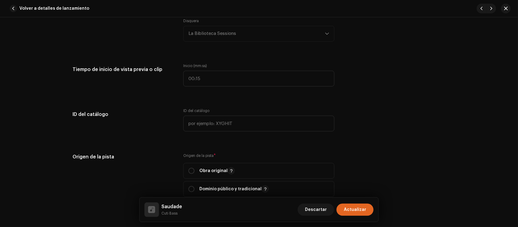
scroll to position [803, 0]
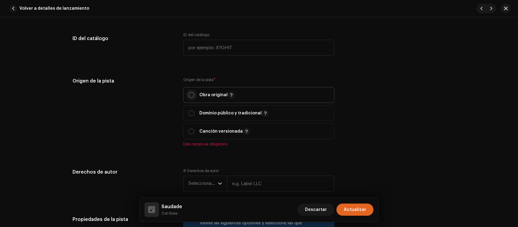
click at [192, 93] on input "radio" at bounding box center [191, 95] width 6 height 6
radio input "true"
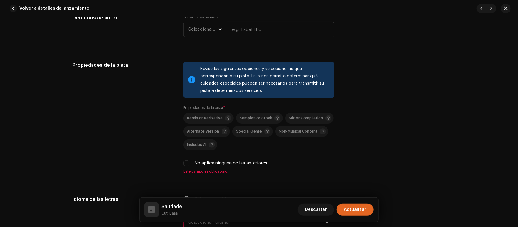
scroll to position [993, 0]
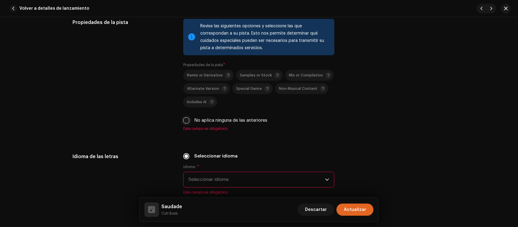
click at [186, 122] on input "No aplica ninguna de las anteriores" at bounding box center [186, 120] width 6 height 6
checkbox input "true"
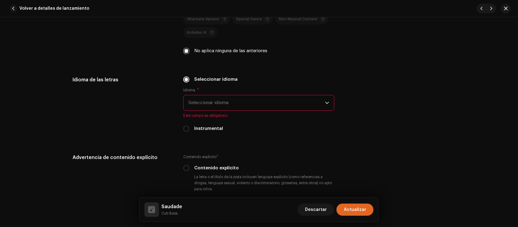
scroll to position [1069, 0]
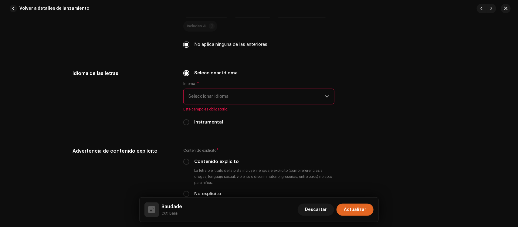
click at [220, 97] on span "Seleccionar idioma" at bounding box center [256, 96] width 137 height 15
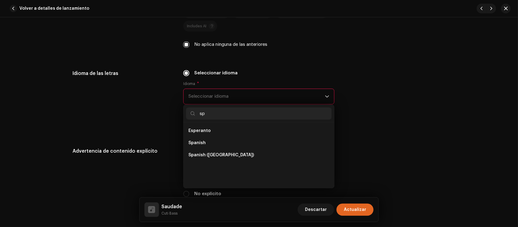
scroll to position [0, 0]
type input "sp"
click at [204, 155] on span "Spanish ([GEOGRAPHIC_DATA])" at bounding box center [221, 155] width 66 height 6
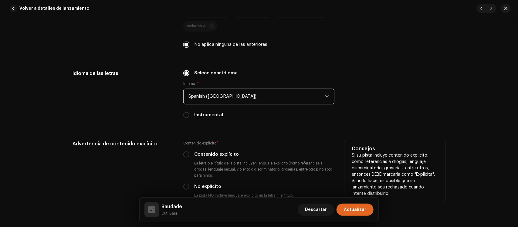
scroll to position [1183, 0]
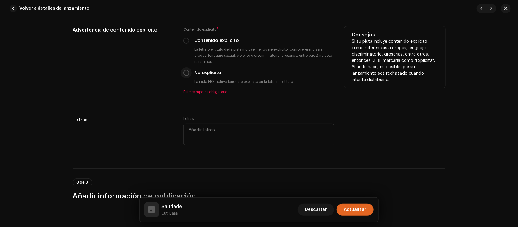
click at [185, 75] on input "No explícito" at bounding box center [186, 73] width 6 height 6
radio input "true"
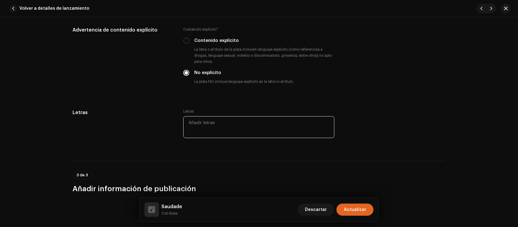
click at [217, 125] on textarea at bounding box center [258, 127] width 151 height 22
paste textarea "Tú amor murió, no se entregó más Tú corazón se quedó a la mitad Y [PERSON_NAME]…"
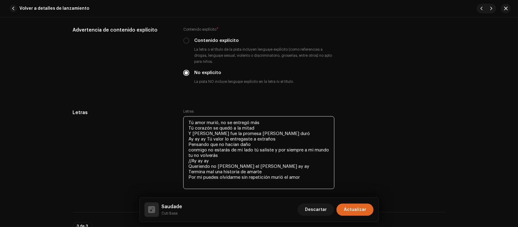
type textarea "Tú amor murió, no se entregó más Tú corazón se quedó a la mitad Y [PERSON_NAME]…"
click at [441, 125] on div "Letras Letras Tú amor murió, no se entregó más Tú corazón se quedó a la mitad Y…" at bounding box center [259, 153] width 373 height 89
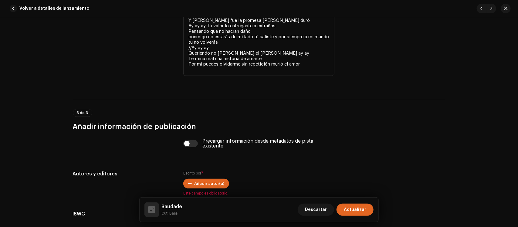
scroll to position [1296, 0]
click at [190, 144] on input "checkbox" at bounding box center [190, 142] width 15 height 7
checkbox input "true"
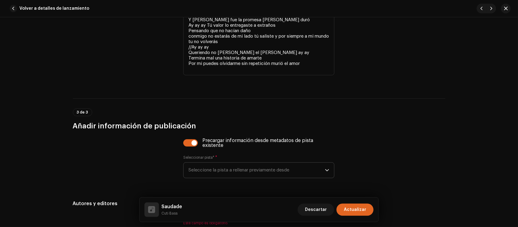
click at [218, 165] on span "Seleccione la pista a rellenar previamente desde" at bounding box center [256, 170] width 137 height 15
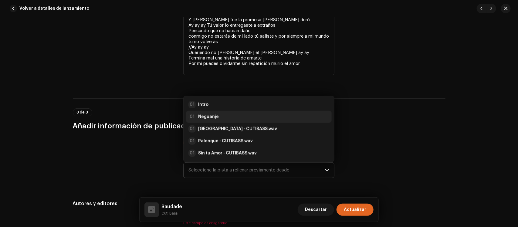
click at [220, 116] on div "01 Neguanje" at bounding box center [258, 116] width 141 height 7
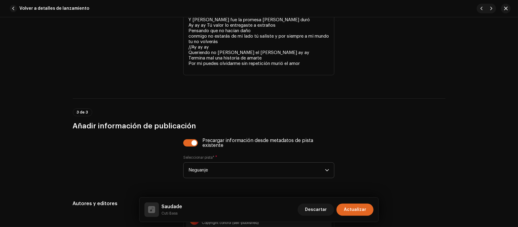
click at [127, 155] on div at bounding box center [123, 161] width 101 height 47
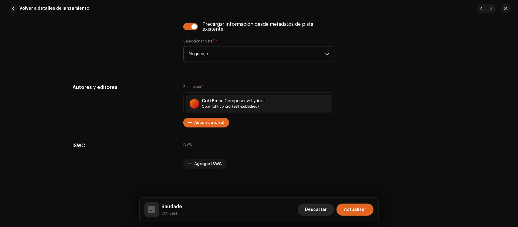
scroll to position [1413, 0]
click at [361, 213] on span "Actualizar" at bounding box center [355, 210] width 22 height 12
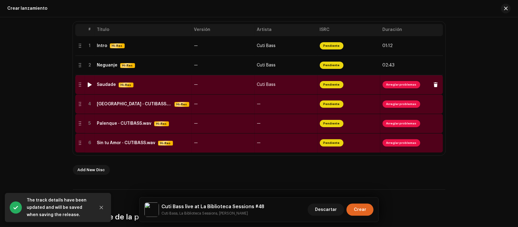
click at [175, 90] on td "Saudade Hi-Res" at bounding box center [143, 84] width 97 height 19
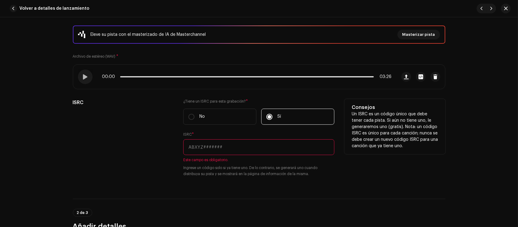
scroll to position [76, 0]
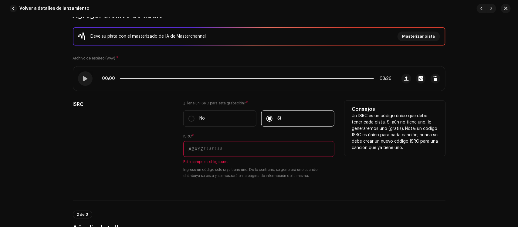
click at [213, 148] on input "text" at bounding box center [258, 149] width 151 height 16
click at [207, 148] on input "text" at bounding box center [258, 149] width 151 height 16
paste input "QZEZZ2400784"
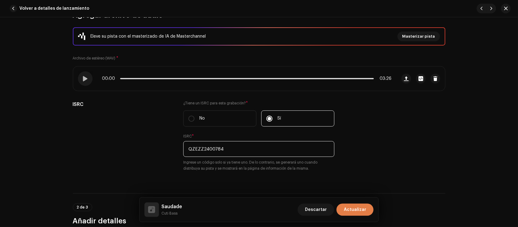
type input "QZEZZ2400784"
click at [362, 210] on span "Actualizar" at bounding box center [355, 210] width 22 height 12
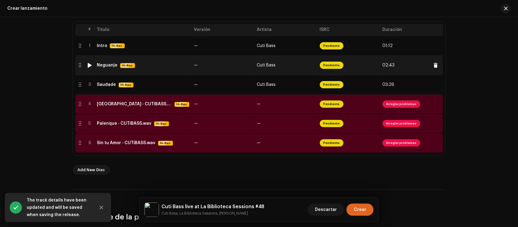
click at [156, 64] on div "Neguanje Hi-Res" at bounding box center [143, 65] width 92 height 5
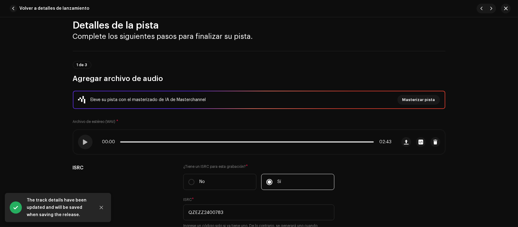
scroll to position [0, 0]
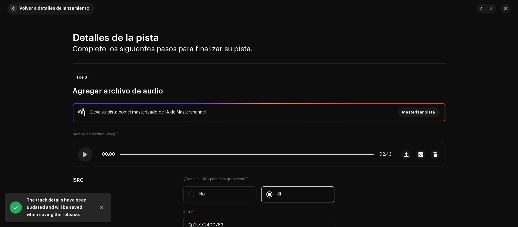
click at [64, 9] on span "Volver a detalles de lanzamiento" at bounding box center [54, 8] width 70 height 12
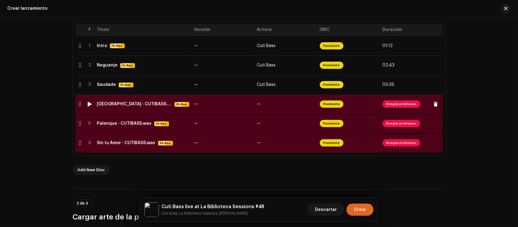
click at [161, 104] on div "[GEOGRAPHIC_DATA] - CUTIBASS.wav Hi-Res" at bounding box center [143, 104] width 92 height 5
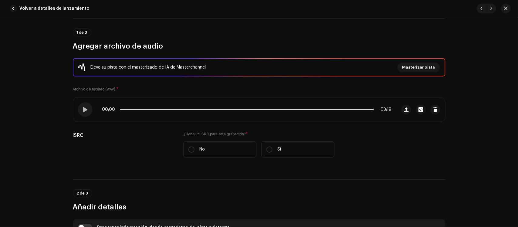
scroll to position [114, 0]
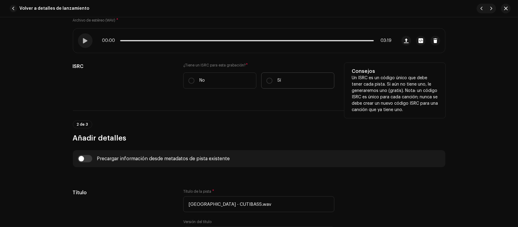
click at [296, 79] on label "Sí" at bounding box center [297, 81] width 73 height 16
click at [272, 79] on input "Sí" at bounding box center [269, 81] width 6 height 6
radio input "true"
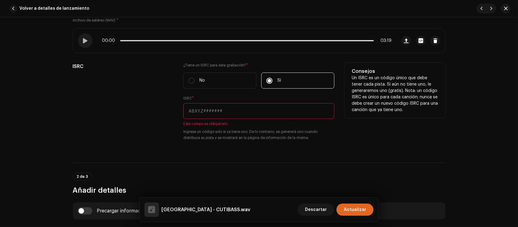
click at [241, 111] on input "text" at bounding box center [258, 111] width 151 height 16
paste input "QZEZZ2400785"
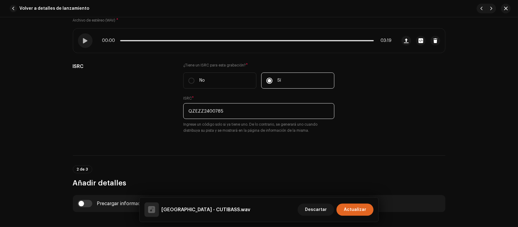
type input "QZEZZ2400785"
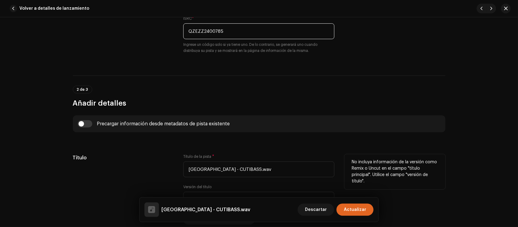
scroll to position [265, 0]
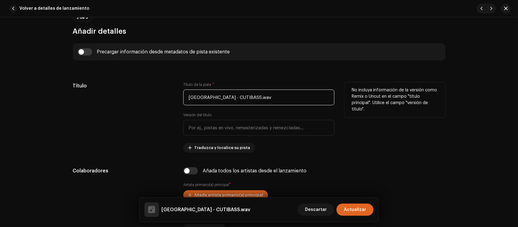
drag, startPoint x: 257, startPoint y: 100, endPoint x: 219, endPoint y: 102, distance: 38.3
click at [219, 102] on input "[GEOGRAPHIC_DATA] - CUTIBASS.wav" at bounding box center [258, 98] width 151 height 16
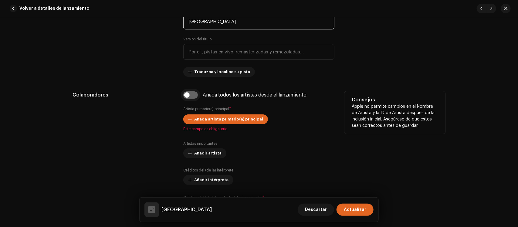
type input "[GEOGRAPHIC_DATA]"
click at [190, 91] on input "checkbox" at bounding box center [190, 94] width 15 height 7
checkbox input "true"
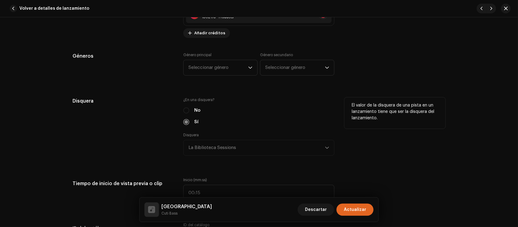
scroll to position [607, 0]
click at [204, 63] on span "Seleccionar género" at bounding box center [218, 66] width 60 height 15
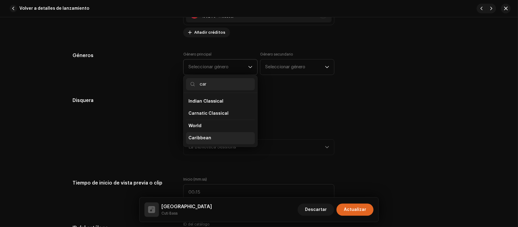
type input "car"
click at [240, 140] on li "Caribbean" at bounding box center [220, 138] width 69 height 12
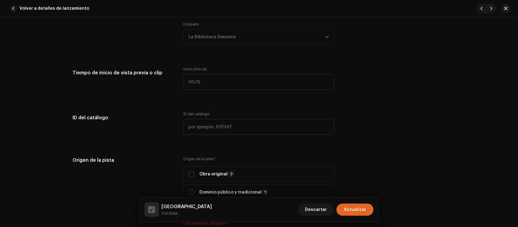
scroll to position [759, 0]
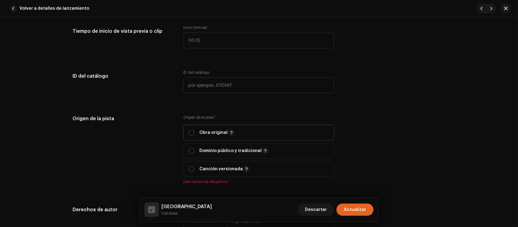
click at [277, 137] on span "Obra original" at bounding box center [258, 132] width 141 height 15
radio input "true"
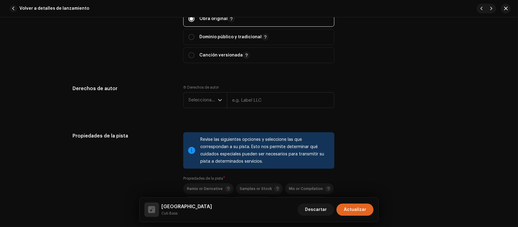
scroll to position [948, 0]
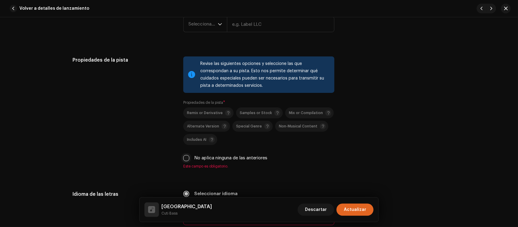
click at [185, 161] on input "No aplica ninguna de las anteriores" at bounding box center [186, 158] width 6 height 6
checkbox input "true"
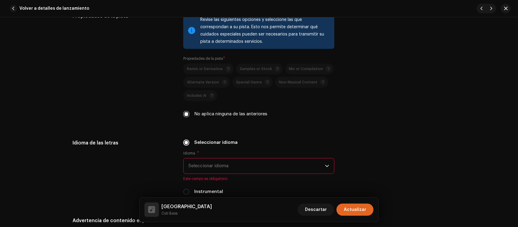
scroll to position [1062, 0]
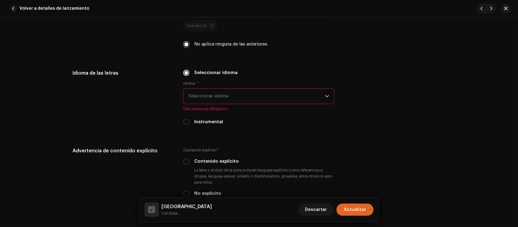
click at [211, 93] on span "Seleccionar idioma" at bounding box center [256, 96] width 137 height 15
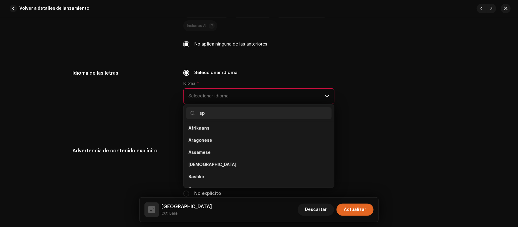
scroll to position [0, 0]
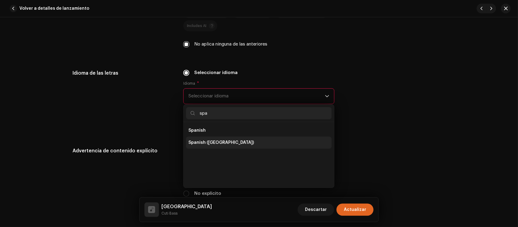
type input "spa"
click at [213, 139] on li "Spanish ([GEOGRAPHIC_DATA])" at bounding box center [259, 143] width 146 height 12
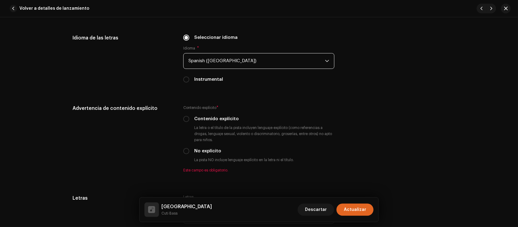
scroll to position [1138, 0]
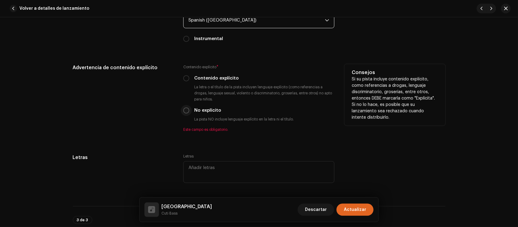
click at [184, 112] on input "No explícito" at bounding box center [186, 110] width 6 height 6
radio input "true"
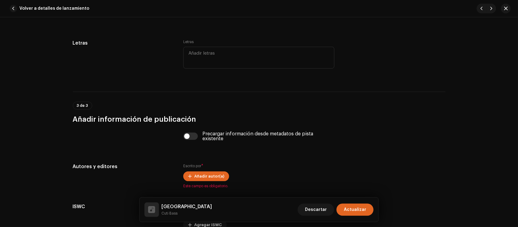
scroll to position [1252, 0]
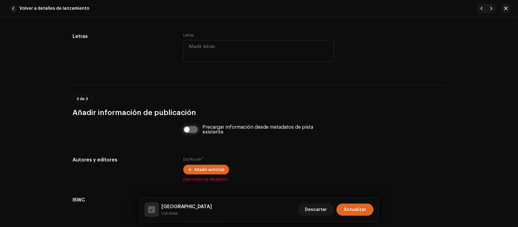
click at [188, 132] on input "checkbox" at bounding box center [190, 129] width 15 height 7
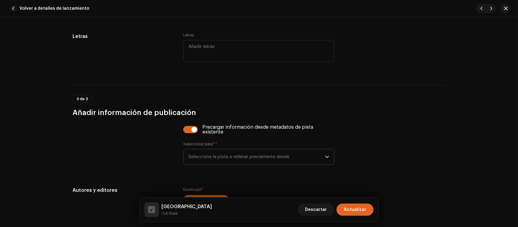
click at [214, 160] on span "Seleccione la pista a rellenar previamente desde" at bounding box center [256, 156] width 137 height 15
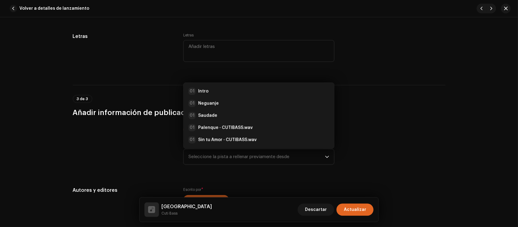
click at [129, 152] on div at bounding box center [123, 148] width 101 height 47
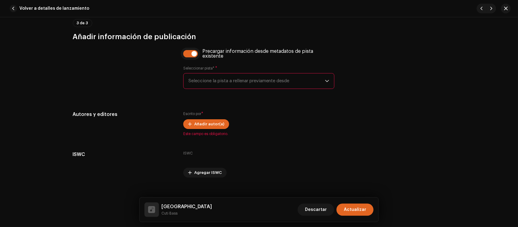
click at [191, 55] on input "checkbox" at bounding box center [190, 53] width 15 height 7
checkbox input "false"
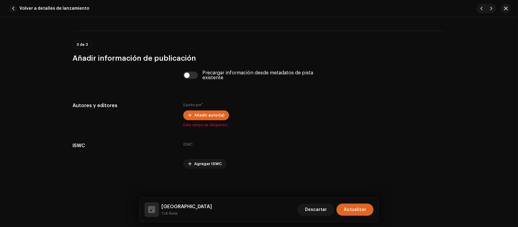
scroll to position [1306, 0]
click at [185, 115] on button "Añadir autor(a)" at bounding box center [206, 115] width 46 height 10
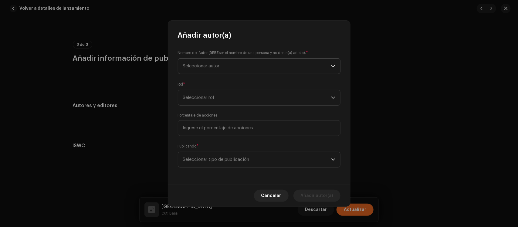
click at [239, 65] on span "Seleccionar autor" at bounding box center [257, 66] width 148 height 15
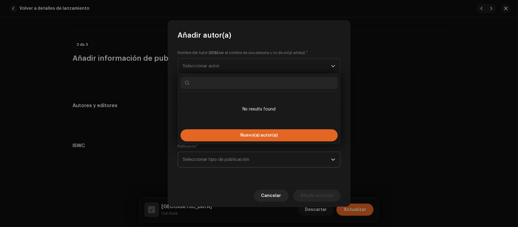
drag, startPoint x: 222, startPoint y: 134, endPoint x: 222, endPoint y: 160, distance: 25.8
click at [224, 171] on body "La Biblioteca Sessions Inicio Catálogo Transacciones Estadísticas Recursos [PER…" at bounding box center [259, 113] width 518 height 227
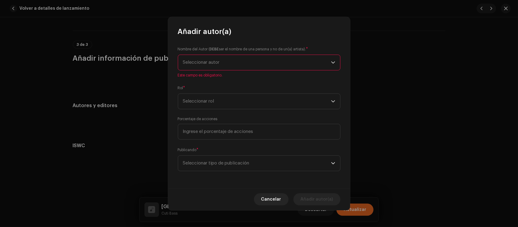
click at [240, 62] on span "Seleccionar autor" at bounding box center [257, 62] width 148 height 15
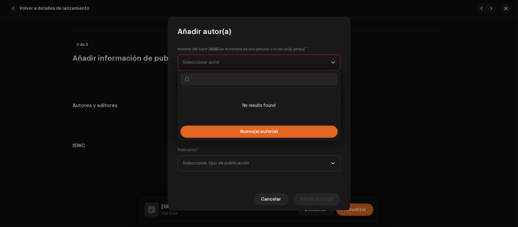
click at [227, 82] on input "text" at bounding box center [259, 79] width 157 height 12
type input "s"
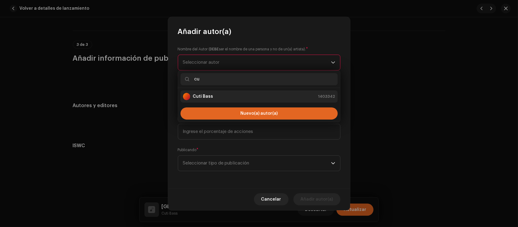
type input "cu"
click at [225, 99] on div "Cuti Bass 1403342" at bounding box center [259, 96] width 152 height 7
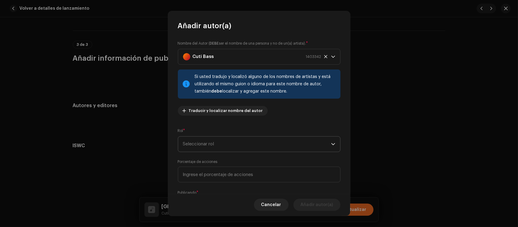
click at [232, 146] on span "Seleccionar rol" at bounding box center [257, 144] width 148 height 15
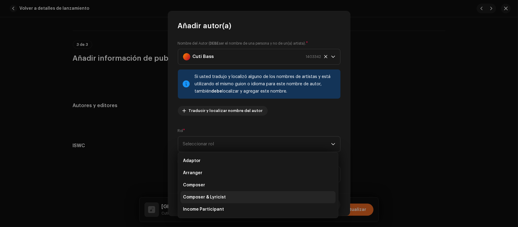
drag, startPoint x: 221, startPoint y: 196, endPoint x: 233, endPoint y: 175, distance: 23.5
click at [221, 195] on span "Composer & Lyricist" at bounding box center [204, 197] width 43 height 6
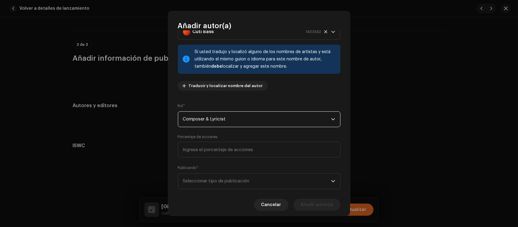
scroll to position [37, 0]
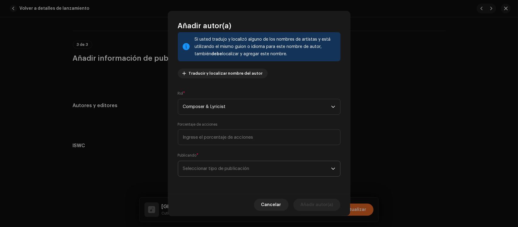
click at [244, 162] on span "Seleccionar tipo de publicación" at bounding box center [257, 168] width 148 height 15
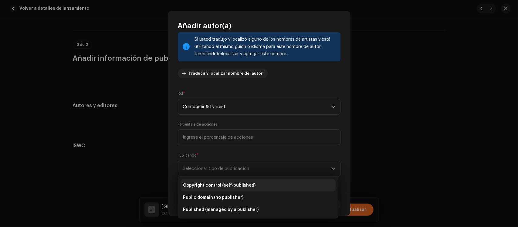
click at [234, 188] on span "Copyright control (self-published)" at bounding box center [219, 185] width 73 height 6
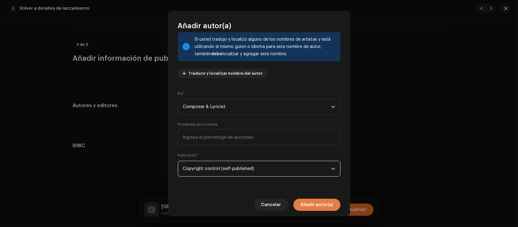
click at [313, 205] on span "Añadir autor(a)" at bounding box center [317, 205] width 32 height 12
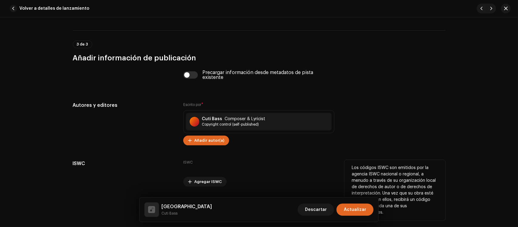
scroll to position [1324, 0]
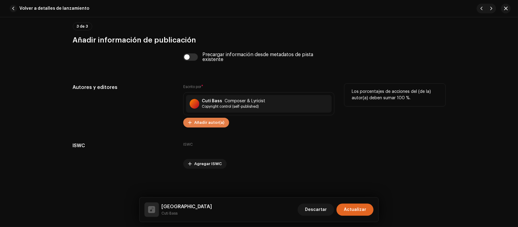
click at [209, 118] on span "Añadir autor(a)" at bounding box center [209, 123] width 30 height 12
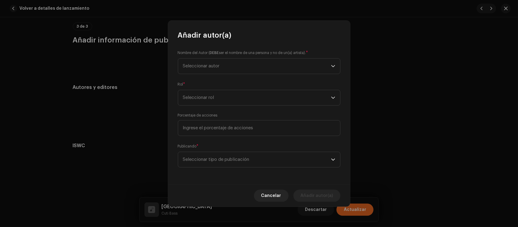
click at [222, 56] on div "Nombre del Autor ( DEBE ser el nombre de una persona y no de un(a) artista). * …" at bounding box center [259, 62] width 163 height 24
click at [240, 60] on span "Seleccionar autor" at bounding box center [257, 66] width 148 height 15
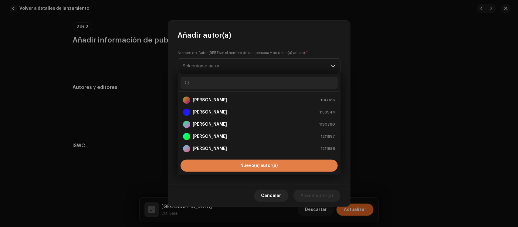
scroll to position [34, 0]
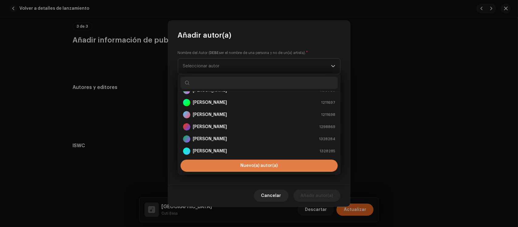
click at [220, 161] on button "Nuevo(a) autor(a)" at bounding box center [259, 166] width 157 height 12
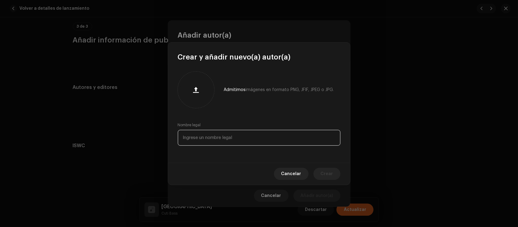
drag, startPoint x: 216, startPoint y: 135, endPoint x: 208, endPoint y: 140, distance: 9.0
click at [214, 136] on input "text" at bounding box center [259, 138] width 163 height 16
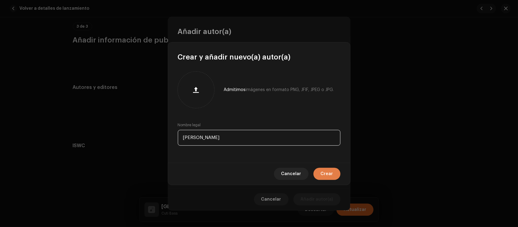
type input "[PERSON_NAME]"
click at [328, 172] on span "Crear" at bounding box center [327, 174] width 12 height 12
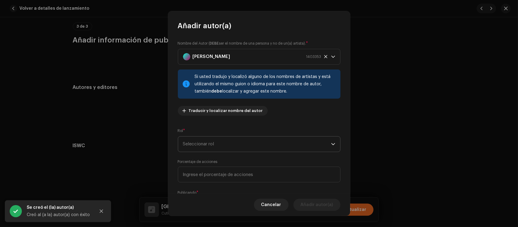
click at [286, 146] on span "Seleccionar rol" at bounding box center [257, 144] width 148 height 15
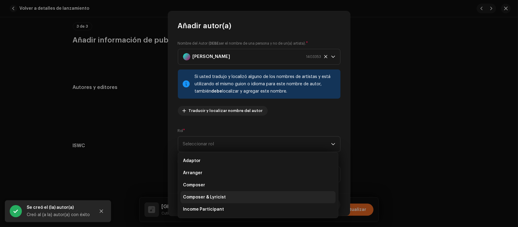
click at [259, 196] on li "Composer & Lyricist" at bounding box center [258, 197] width 155 height 12
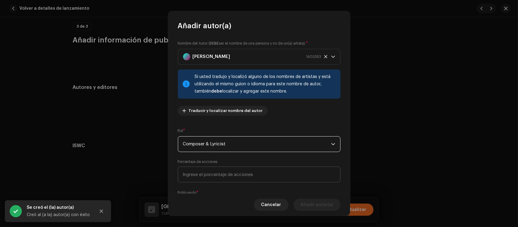
scroll to position [37, 0]
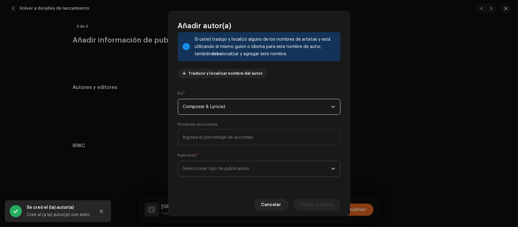
click at [270, 163] on span "Seleccionar tipo de publicación" at bounding box center [257, 168] width 148 height 15
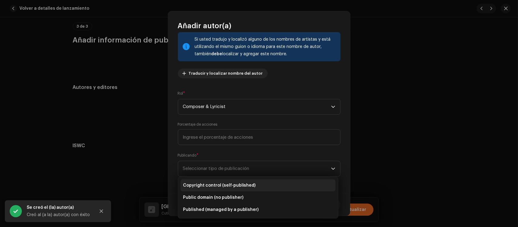
click at [245, 184] on span "Copyright control (self-published)" at bounding box center [219, 185] width 73 height 6
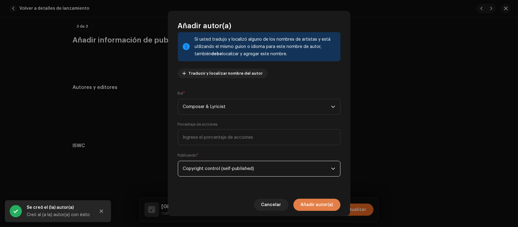
click at [303, 208] on span "Añadir autor(a)" at bounding box center [317, 205] width 32 height 12
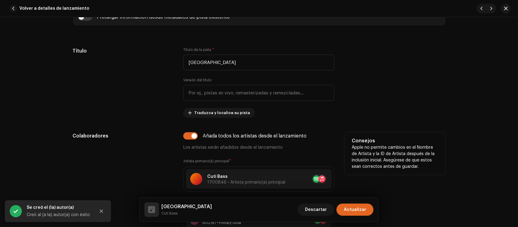
scroll to position [111, 0]
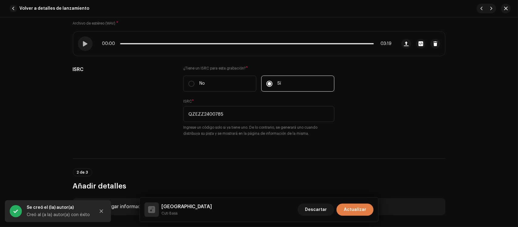
click at [360, 211] on span "Actualizar" at bounding box center [355, 210] width 22 height 12
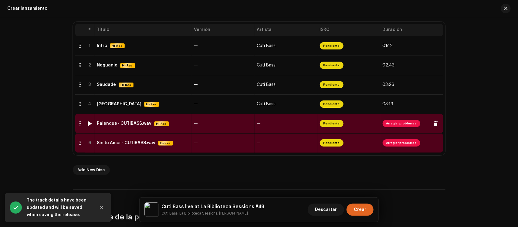
click at [136, 124] on div "Palenque - CUTIBASS.wav" at bounding box center [124, 123] width 55 height 5
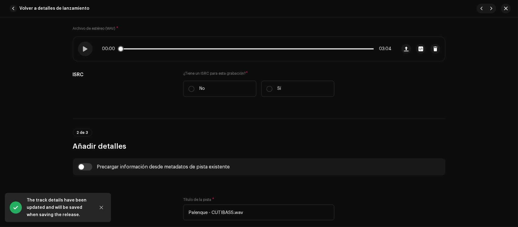
scroll to position [114, 0]
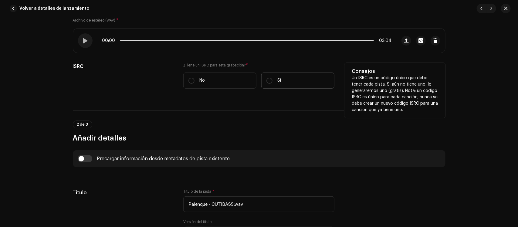
click at [299, 83] on label "Sí" at bounding box center [297, 81] width 73 height 16
click at [272, 83] on input "Sí" at bounding box center [269, 81] width 6 height 6
radio input "true"
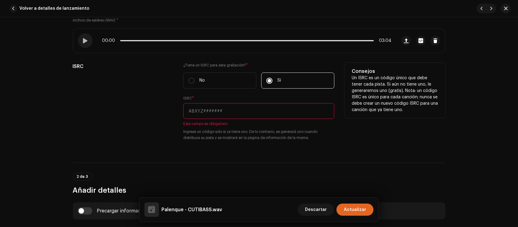
click at [208, 116] on input "text" at bounding box center [258, 111] width 151 height 16
paste input "QZEZZ2400786"
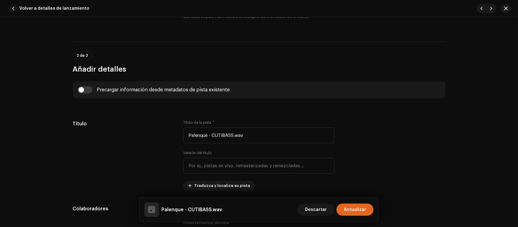
scroll to position [265, 0]
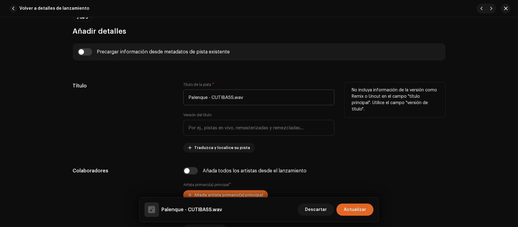
type input "QZEZZ2400786"
drag, startPoint x: 231, startPoint y: 95, endPoint x: 208, endPoint y: 96, distance: 23.4
click at [208, 96] on input "Palenque - CUTIBASS.wav" at bounding box center [258, 98] width 151 height 16
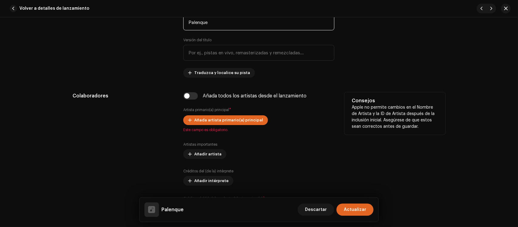
scroll to position [341, 0]
type input "Palenque"
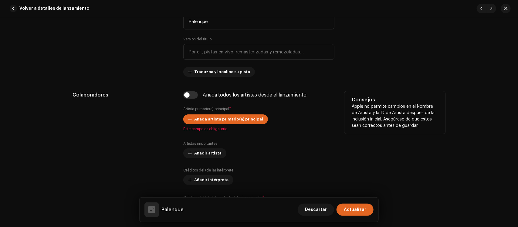
drag, startPoint x: 192, startPoint y: 93, endPoint x: 173, endPoint y: 104, distance: 21.6
click at [190, 95] on input "checkbox" at bounding box center [190, 94] width 15 height 7
checkbox input "true"
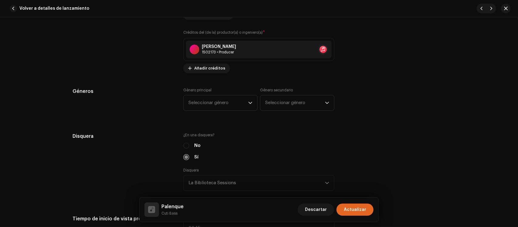
scroll to position [645, 0]
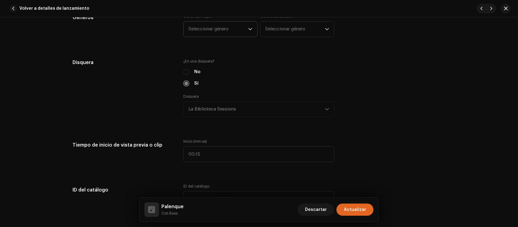
click at [215, 34] on span "Seleccionar género" at bounding box center [218, 29] width 60 height 15
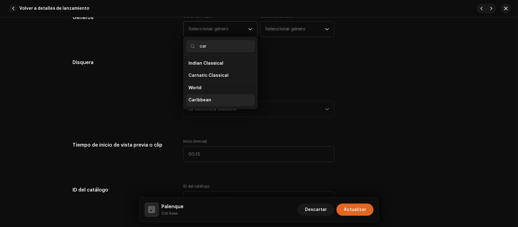
type input "car"
click at [196, 104] on li "Caribbean" at bounding box center [220, 100] width 69 height 12
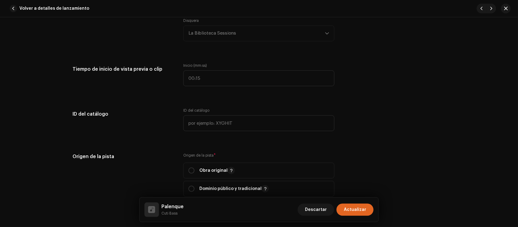
scroll to position [796, 0]
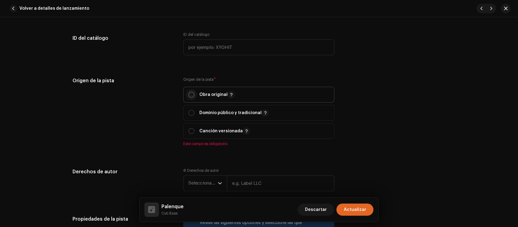
click at [189, 95] on input "radio" at bounding box center [191, 95] width 6 height 6
radio input "true"
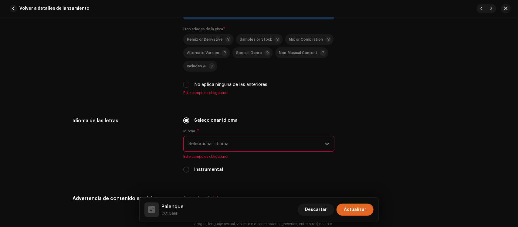
scroll to position [1024, 0]
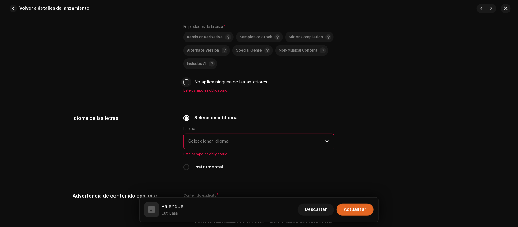
click at [188, 81] on input "No aplica ninguna de las anteriores" at bounding box center [186, 82] width 6 height 6
checkbox input "true"
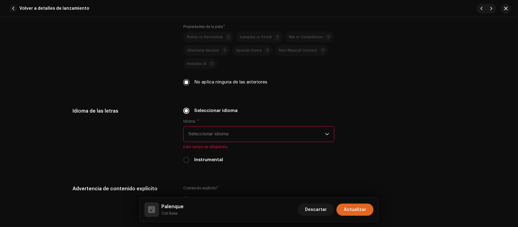
scroll to position [1100, 0]
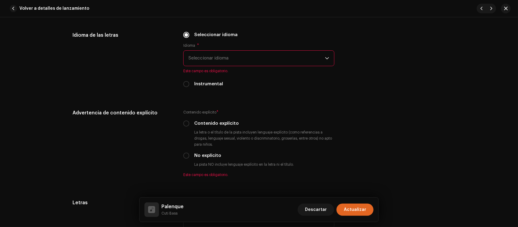
click at [212, 64] on span "Seleccionar idioma" at bounding box center [256, 58] width 137 height 15
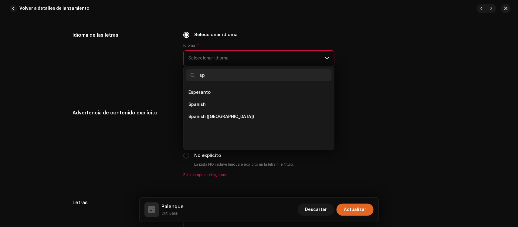
scroll to position [0, 0]
type input "spa"
click at [232, 102] on span "Spanish ([GEOGRAPHIC_DATA])" at bounding box center [221, 105] width 66 height 6
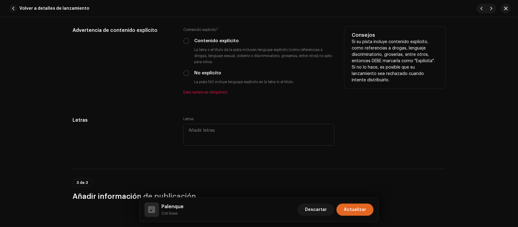
scroll to position [1176, 0]
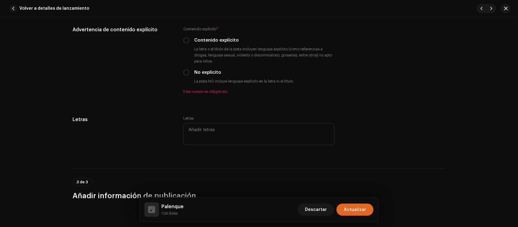
drag, startPoint x: 187, startPoint y: 72, endPoint x: 174, endPoint y: 134, distance: 63.4
click at [187, 72] on input "No explícito" at bounding box center [186, 72] width 6 height 6
radio input "true"
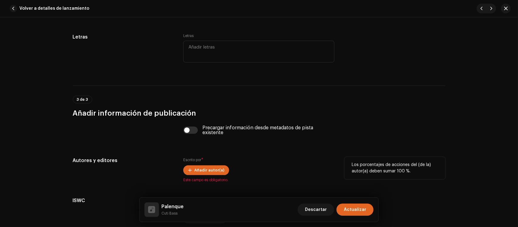
scroll to position [1252, 0]
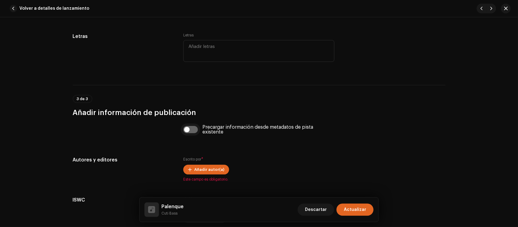
click at [189, 128] on input "checkbox" at bounding box center [190, 129] width 15 height 7
checkbox input "true"
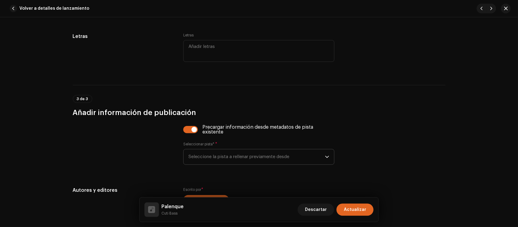
click at [210, 156] on span "Seleccione la pista a rellenar previamente desde" at bounding box center [256, 156] width 137 height 15
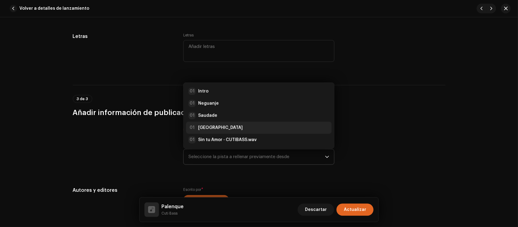
click at [227, 127] on strong "[GEOGRAPHIC_DATA]" at bounding box center [220, 128] width 45 height 6
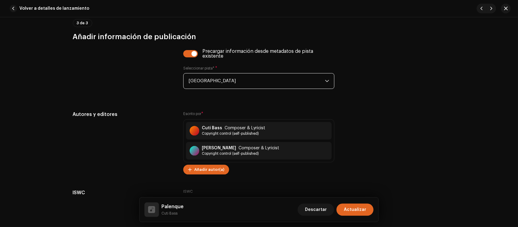
scroll to position [1365, 0]
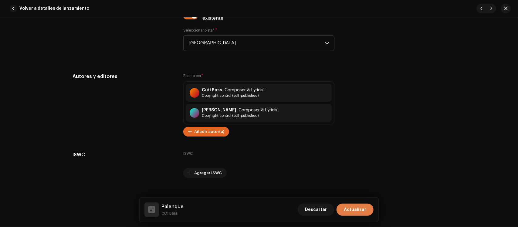
click at [366, 211] on button "Actualizar" at bounding box center [354, 210] width 37 height 12
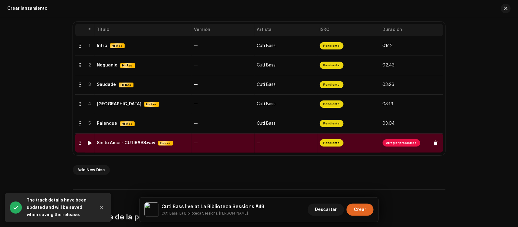
click at [130, 140] on td "Sin tu Amor - CUTIBASS.wav Hi-Res" at bounding box center [143, 142] width 97 height 19
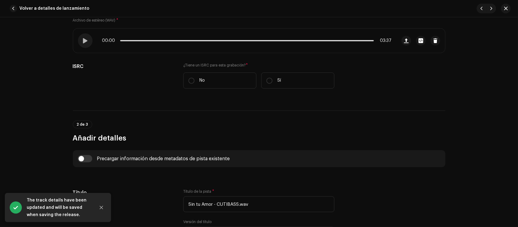
scroll to position [152, 0]
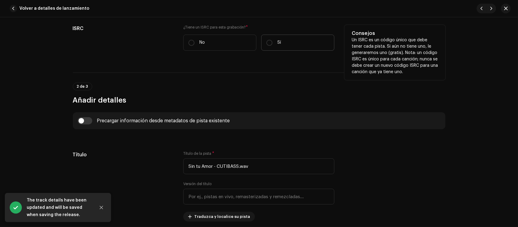
drag, startPoint x: 277, startPoint y: 49, endPoint x: 272, endPoint y: 50, distance: 5.3
click at [272, 51] on div "¿Tiene un ISRC para esta grabación? * No Sí" at bounding box center [258, 41] width 151 height 33
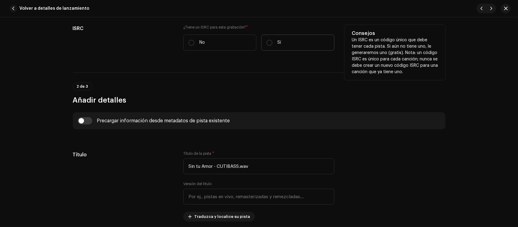
click at [272, 46] on label "Sí" at bounding box center [297, 43] width 73 height 16
click at [272, 46] on input "Sí" at bounding box center [269, 43] width 6 height 6
radio input "true"
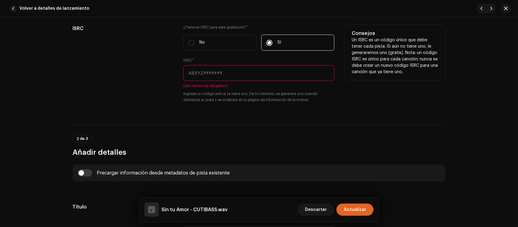
click at [227, 76] on input "text" at bounding box center [258, 73] width 151 height 16
paste input "QZEZZ2400787"
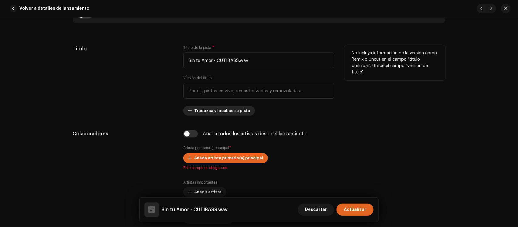
scroll to position [303, 0]
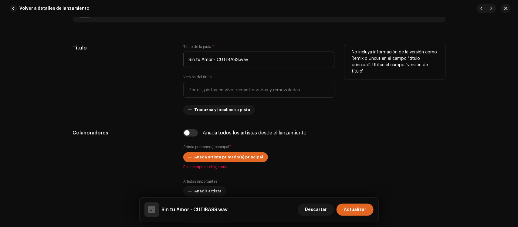
type input "QZEZZ2400787"
drag, startPoint x: 254, startPoint y: 57, endPoint x: 213, endPoint y: 66, distance: 41.8
click at [213, 66] on input "Sin tu Amor - CUTIBASS.wav" at bounding box center [258, 60] width 151 height 16
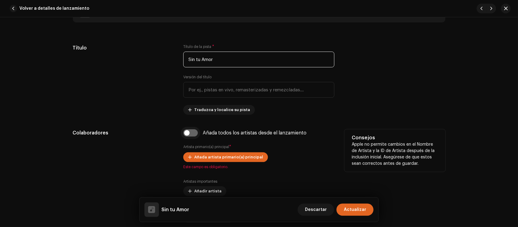
type input "Sin tu Amor"
click at [190, 132] on input "checkbox" at bounding box center [190, 132] width 15 height 7
checkbox input "true"
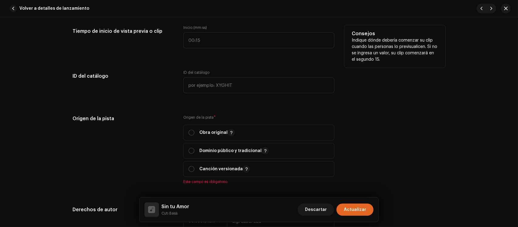
scroll to position [796, 0]
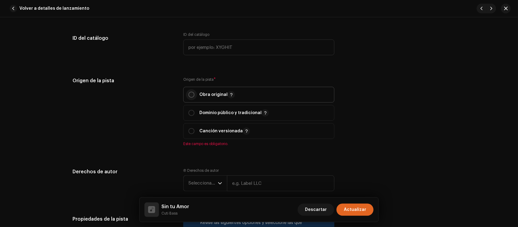
click at [191, 94] on input "radio" at bounding box center [191, 95] width 6 height 6
radio input "true"
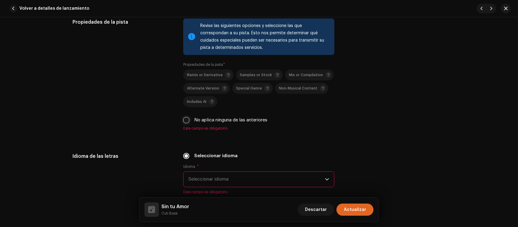
click at [184, 117] on input "No aplica ninguna de las anteriores" at bounding box center [186, 120] width 6 height 6
checkbox input "true"
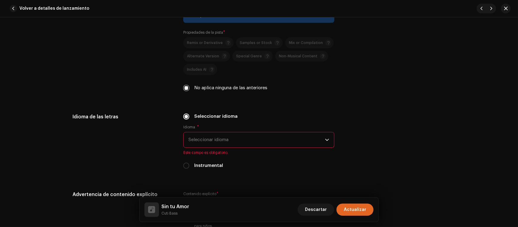
scroll to position [1062, 0]
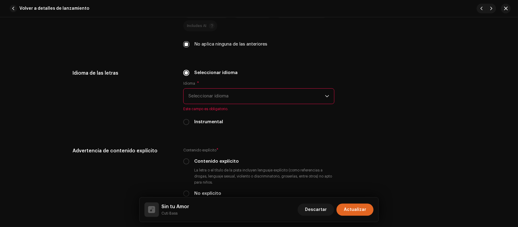
click at [225, 92] on span "Seleccionar idioma" at bounding box center [256, 96] width 137 height 15
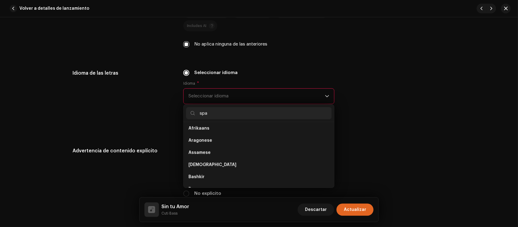
scroll to position [0, 0]
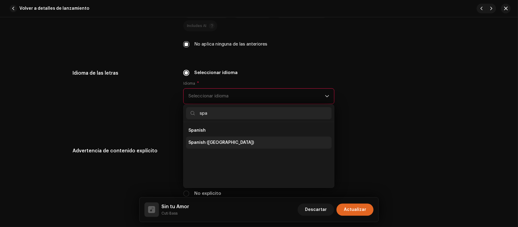
type input "spa"
click at [227, 143] on span "Spanish ([GEOGRAPHIC_DATA])" at bounding box center [221, 143] width 66 height 6
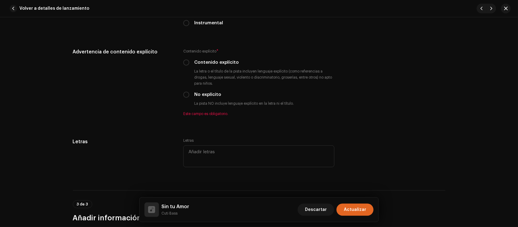
scroll to position [1176, 0]
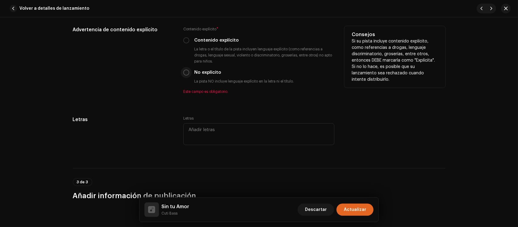
drag, startPoint x: 186, startPoint y: 75, endPoint x: 181, endPoint y: 93, distance: 19.2
click at [186, 74] on input "No explícito" at bounding box center [186, 72] width 6 height 6
radio input "true"
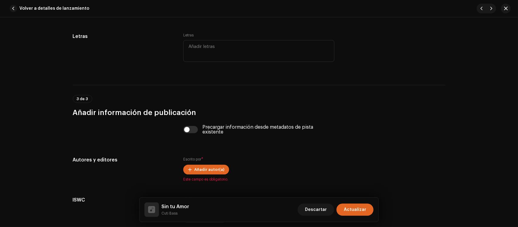
scroll to position [1289, 0]
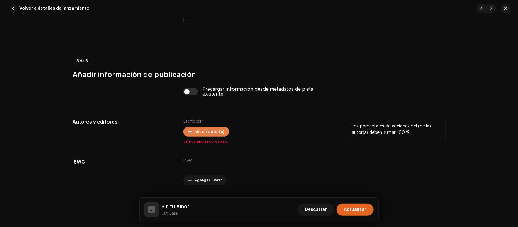
click at [220, 131] on span "Añadir autor(a)" at bounding box center [209, 132] width 30 height 12
click at [393, 90] on div "Añadir autor(a) Nombre del Autor ( DEBE ser el nombre de una persona y no de un…" at bounding box center [259, 113] width 518 height 227
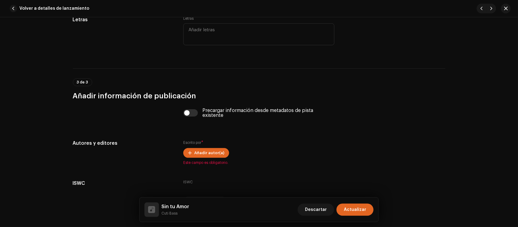
scroll to position [1252, 0]
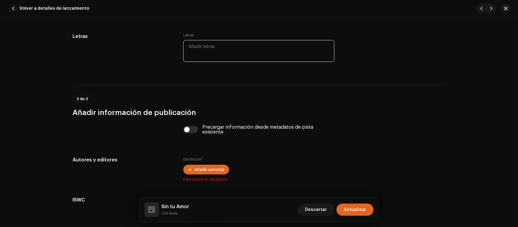
click at [229, 51] on textarea at bounding box center [258, 51] width 151 height 22
paste textarea "Pase la noche entera sin ti amor soñando tu voz Anhelándote hoy El frío acorral…"
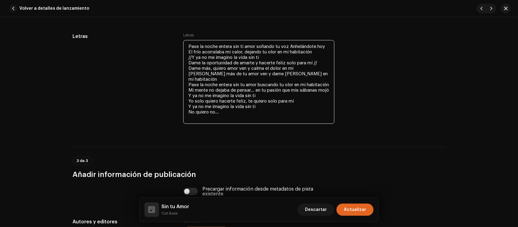
scroll to position [1327, 0]
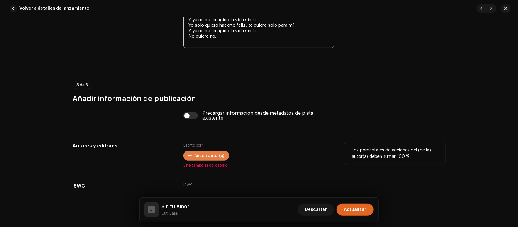
type textarea "Pase la noche entera sin ti amor soñando tu voz Anhelándote hoy El frío acorral…"
click at [215, 152] on span "Añadir autor(a)" at bounding box center [209, 156] width 30 height 12
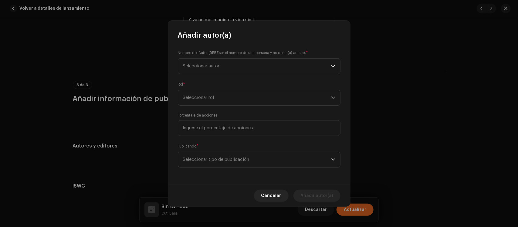
click at [239, 57] on div "Nombre del Autor ( DEBE ser el nombre de una persona y no de un(a) artista). * …" at bounding box center [259, 62] width 163 height 24
click at [235, 67] on span "Seleccionar autor" at bounding box center [257, 66] width 148 height 15
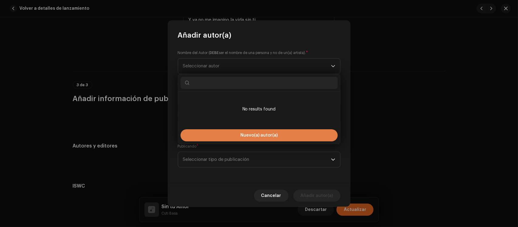
click at [237, 130] on button "Nuevo(a) autor(a)" at bounding box center [259, 135] width 157 height 12
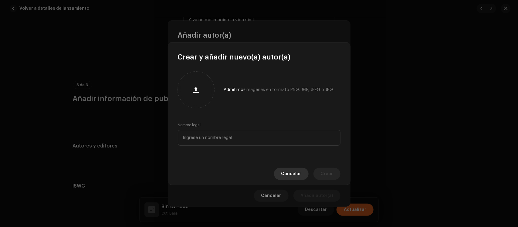
click at [287, 171] on span "Cancelar" at bounding box center [291, 174] width 20 height 12
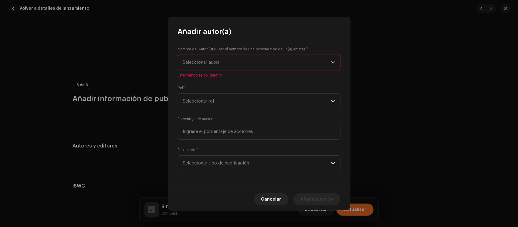
click at [260, 63] on span "Seleccionar autor" at bounding box center [257, 62] width 148 height 15
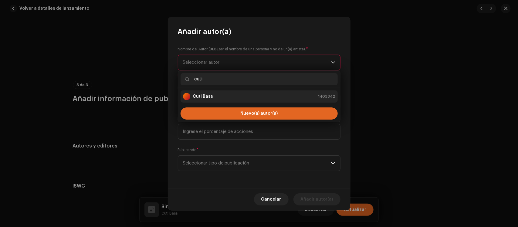
type input "cuti"
click at [219, 93] on div "Cuti Bass 1403342" at bounding box center [259, 96] width 152 height 7
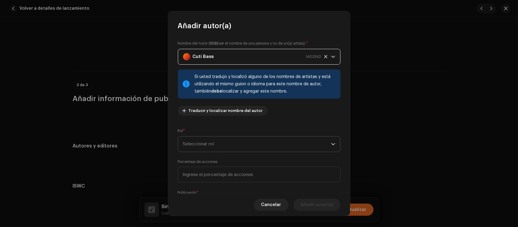
click at [211, 140] on span "Seleccionar rol" at bounding box center [257, 144] width 148 height 15
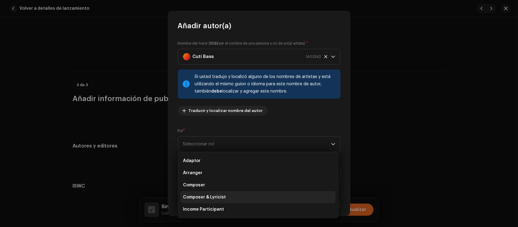
click at [211, 192] on li "Composer & Lyricist" at bounding box center [258, 197] width 155 height 12
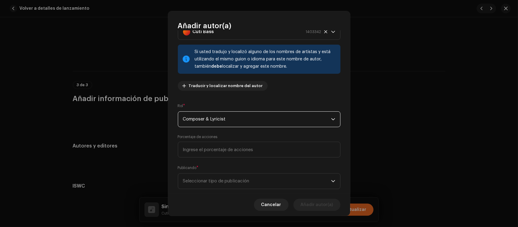
scroll to position [37, 0]
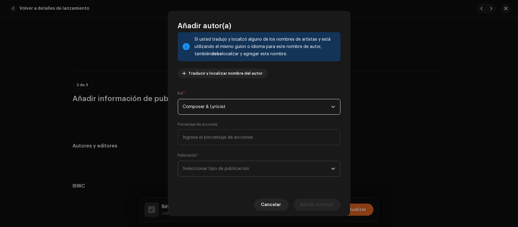
click at [241, 169] on span "Seleccionar tipo de publicación" at bounding box center [257, 168] width 148 height 15
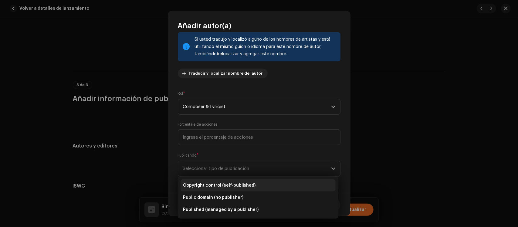
click at [225, 182] on span "Copyright control (self-published)" at bounding box center [219, 185] width 73 height 6
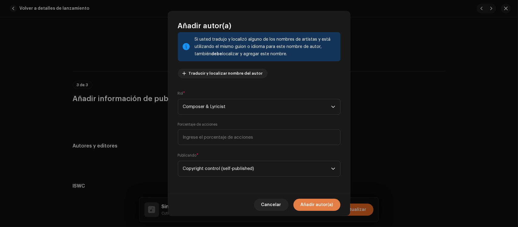
click at [321, 205] on span "Añadir autor(a)" at bounding box center [317, 205] width 32 height 12
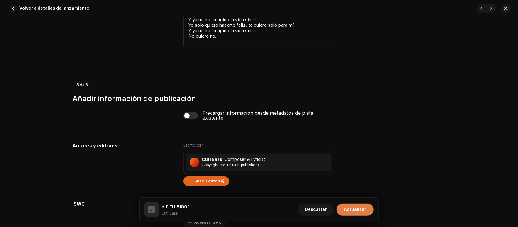
click at [349, 208] on span "Actualizar" at bounding box center [355, 210] width 22 height 12
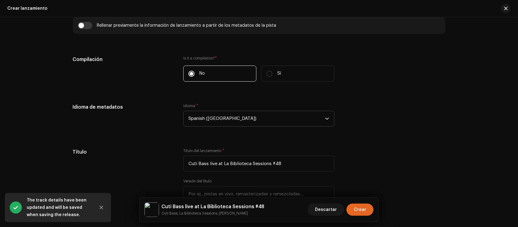
scroll to position [662, 0]
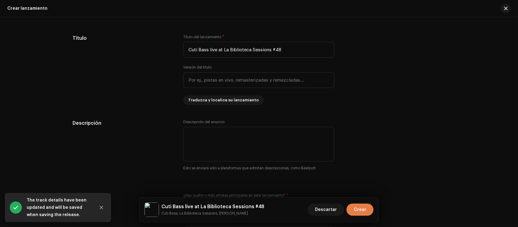
click at [350, 208] on button "Crear" at bounding box center [359, 210] width 27 height 12
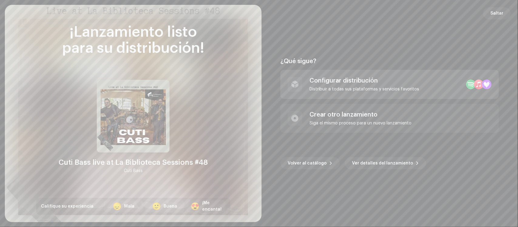
click at [353, 86] on div "Configurar distribución Distribuir a todas sus plataformas y servicios favoritos" at bounding box center [364, 84] width 110 height 15
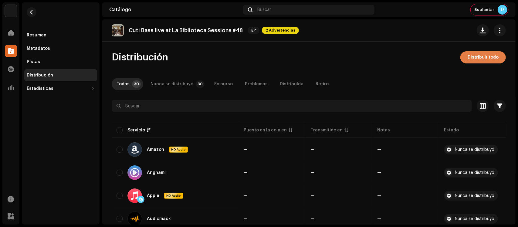
click at [477, 54] on span "Distribuir todo" at bounding box center [483, 57] width 31 height 12
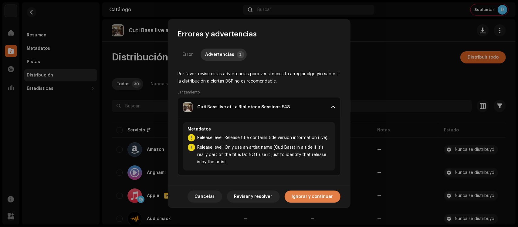
click at [306, 199] on span "Ignorar y continuar" at bounding box center [312, 197] width 41 height 12
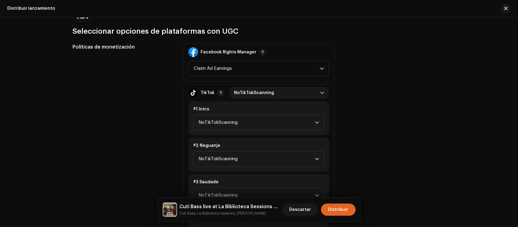
scroll to position [721, 0]
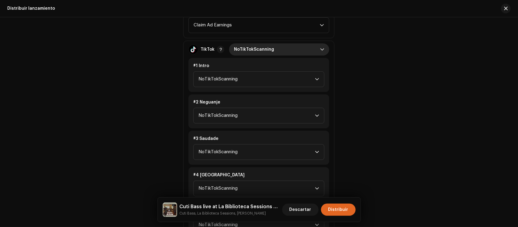
click at [262, 49] on span "NoTikTokScanning" at bounding box center [277, 49] width 86 height 12
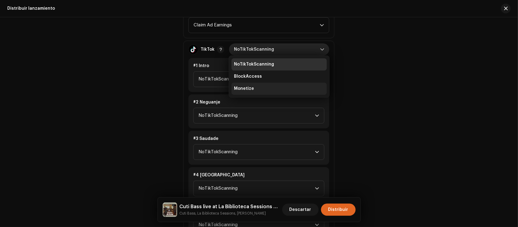
click at [249, 86] on span "Monetize" at bounding box center [244, 89] width 20 height 6
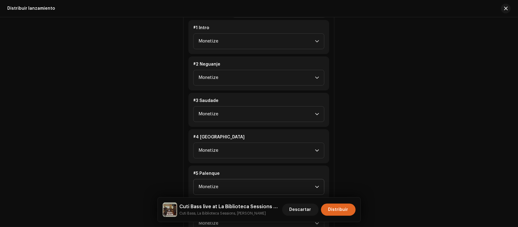
scroll to position [834, 0]
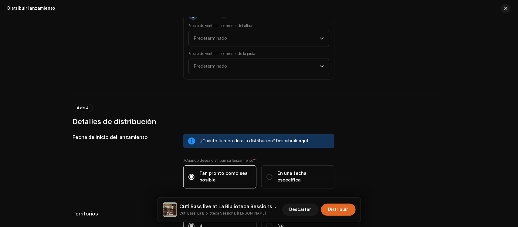
scroll to position [1100, 0]
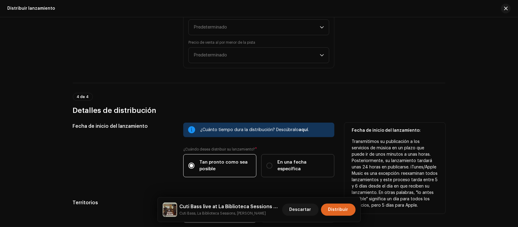
click at [290, 161] on span "En una fecha específica" at bounding box center [303, 165] width 52 height 13
click at [272, 163] on input "En una fecha específica" at bounding box center [269, 166] width 6 height 6
radio input "true"
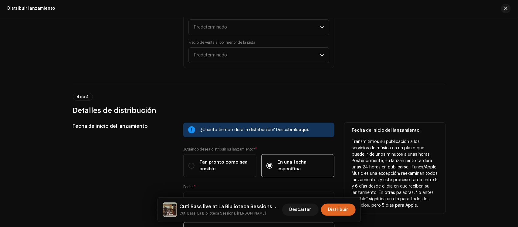
scroll to position [1138, 0]
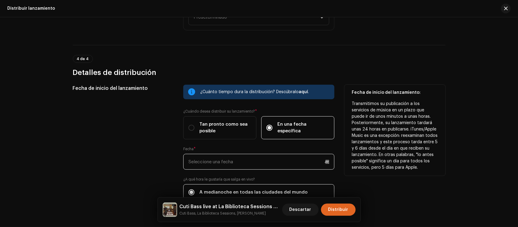
click at [274, 165] on input "text" at bounding box center [258, 162] width 151 height 16
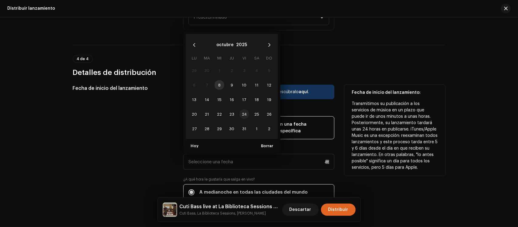
click at [244, 112] on span "24" at bounding box center [244, 114] width 10 height 10
type input "[DATE]"
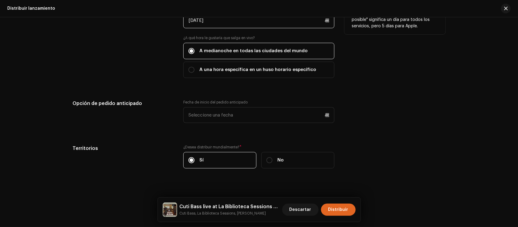
scroll to position [1285, 0]
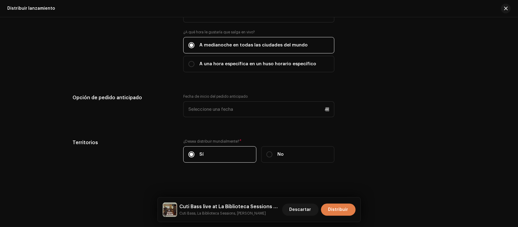
click at [345, 208] on span "Distribuir" at bounding box center [338, 210] width 20 height 12
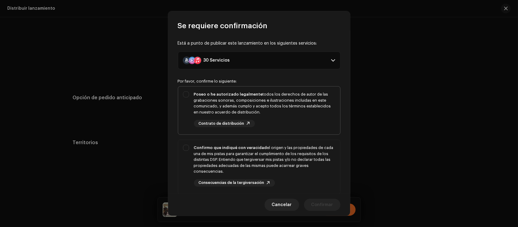
click at [305, 119] on div "Poseo o he autorizado legalmente todos los derechos de autor de las grabaciones…" at bounding box center [264, 109] width 141 height 36
checkbox input "true"
click at [304, 173] on div "Confirmo que indiqué con veracidad el origen y las propiedades de cada una de m…" at bounding box center [264, 160] width 141 height 30
checkbox input "true"
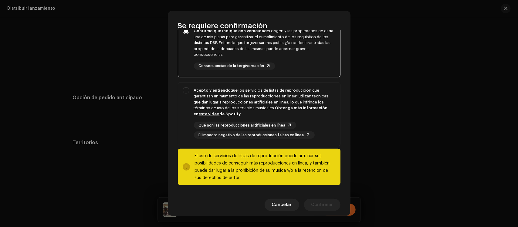
scroll to position [119, 0]
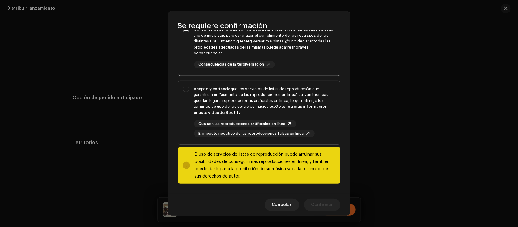
click at [322, 113] on div "Acepto y entiendo que los servicios de listas de reproducción que garantizan un…" at bounding box center [264, 101] width 141 height 30
checkbox input "true"
click at [316, 205] on span "Confirmar" at bounding box center [322, 205] width 22 height 12
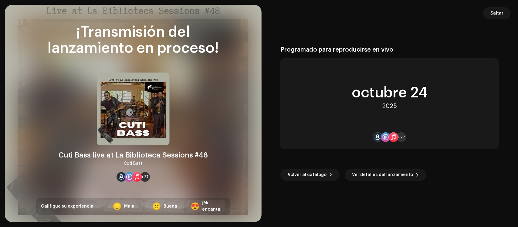
drag, startPoint x: 502, startPoint y: 7, endPoint x: 490, endPoint y: 14, distance: 13.5
click at [501, 8] on span "Saltar" at bounding box center [496, 13] width 13 height 12
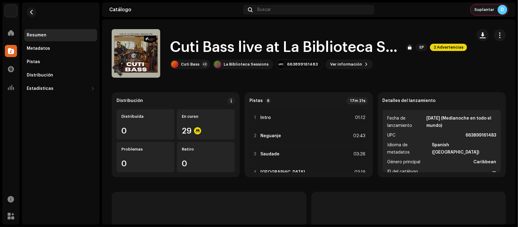
click at [497, 9] on div "Suplantar D" at bounding box center [490, 9] width 38 height 11
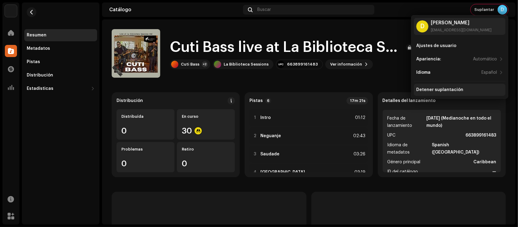
click at [451, 87] on div "Detener suplantación" at bounding box center [460, 90] width 92 height 12
